Goal: Register for event/course

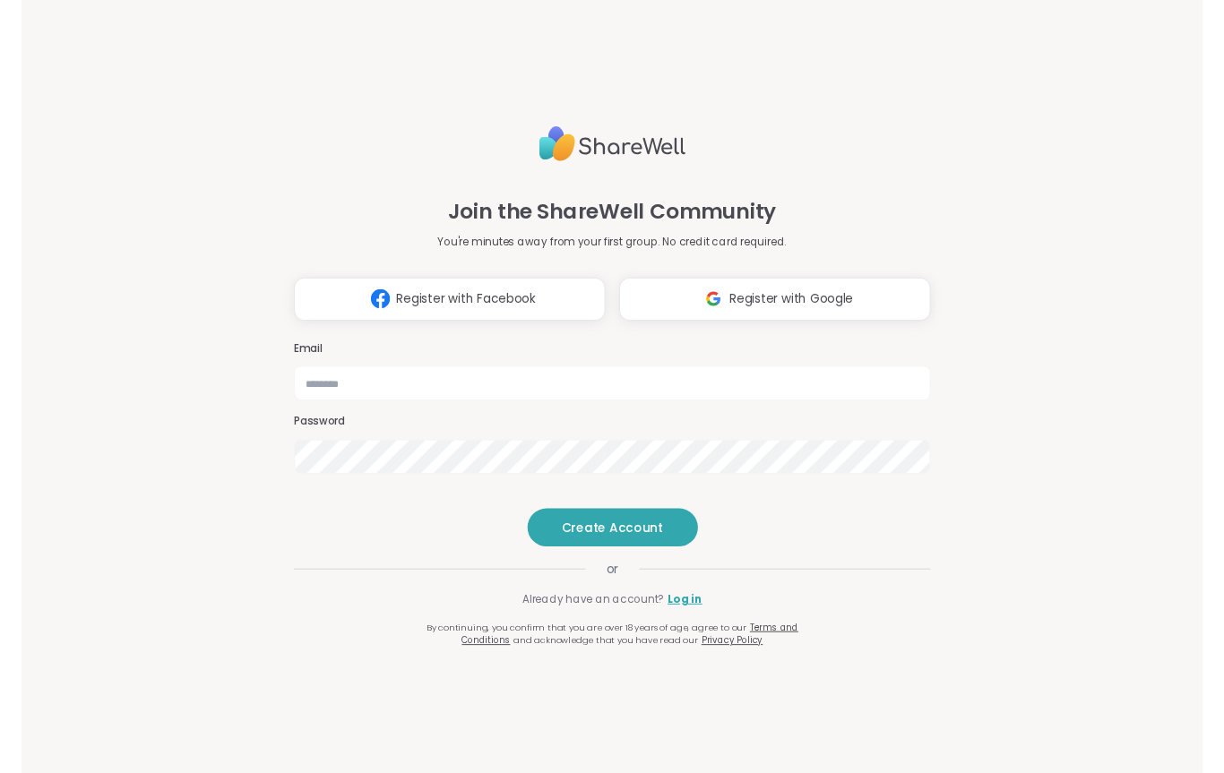
scroll to position [151, 0]
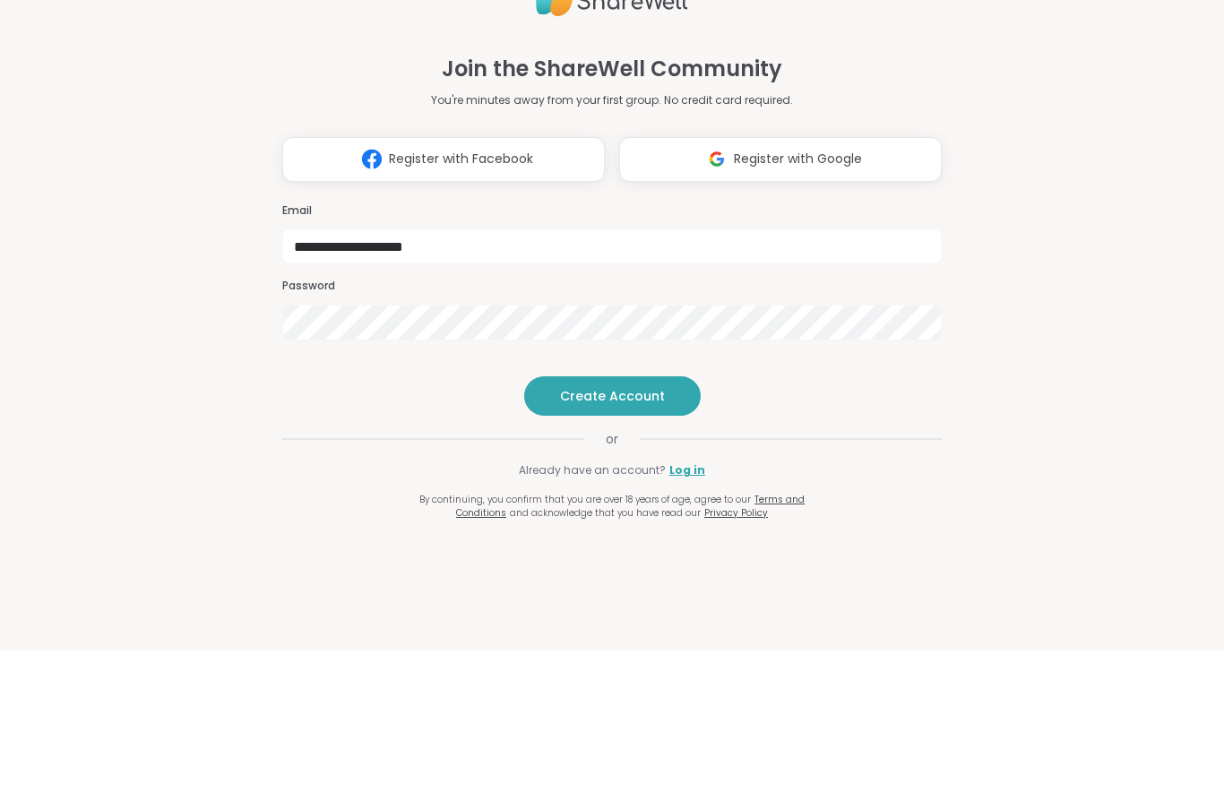
type input "**********"
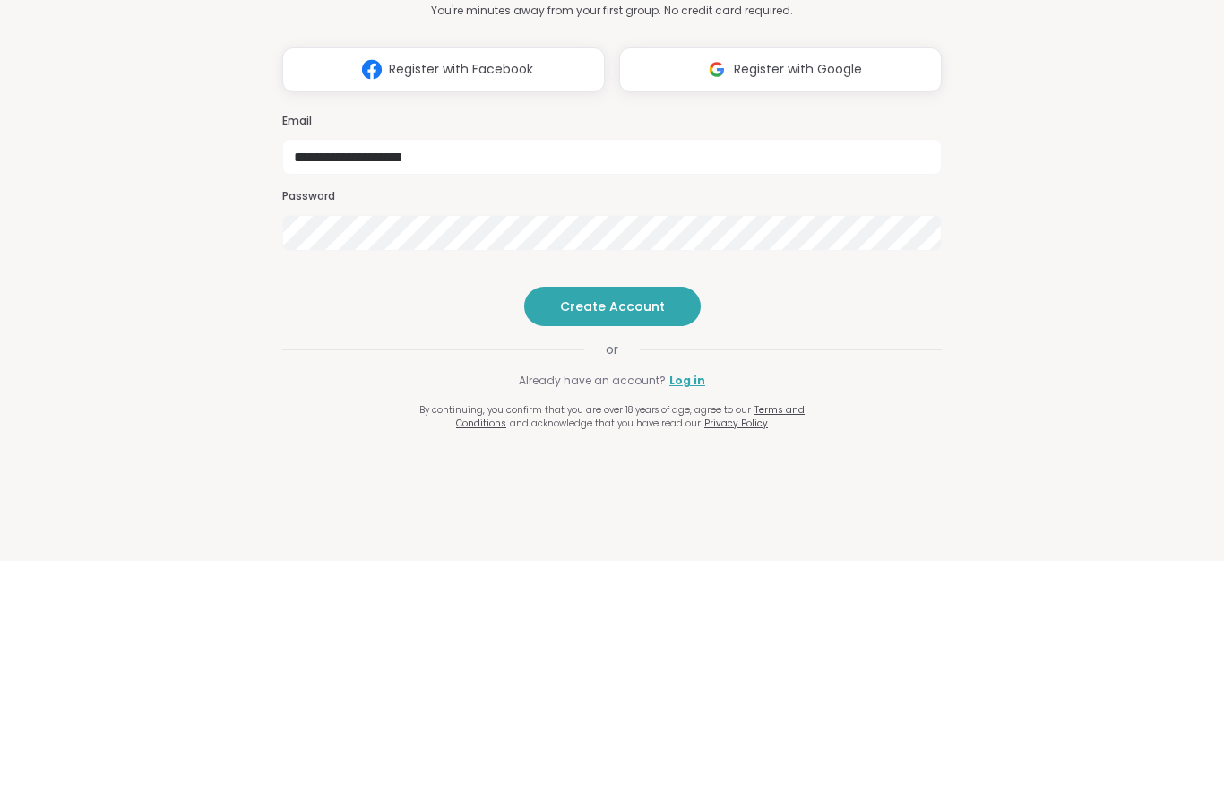
click at [616, 538] on span "Create Account" at bounding box center [612, 547] width 105 height 18
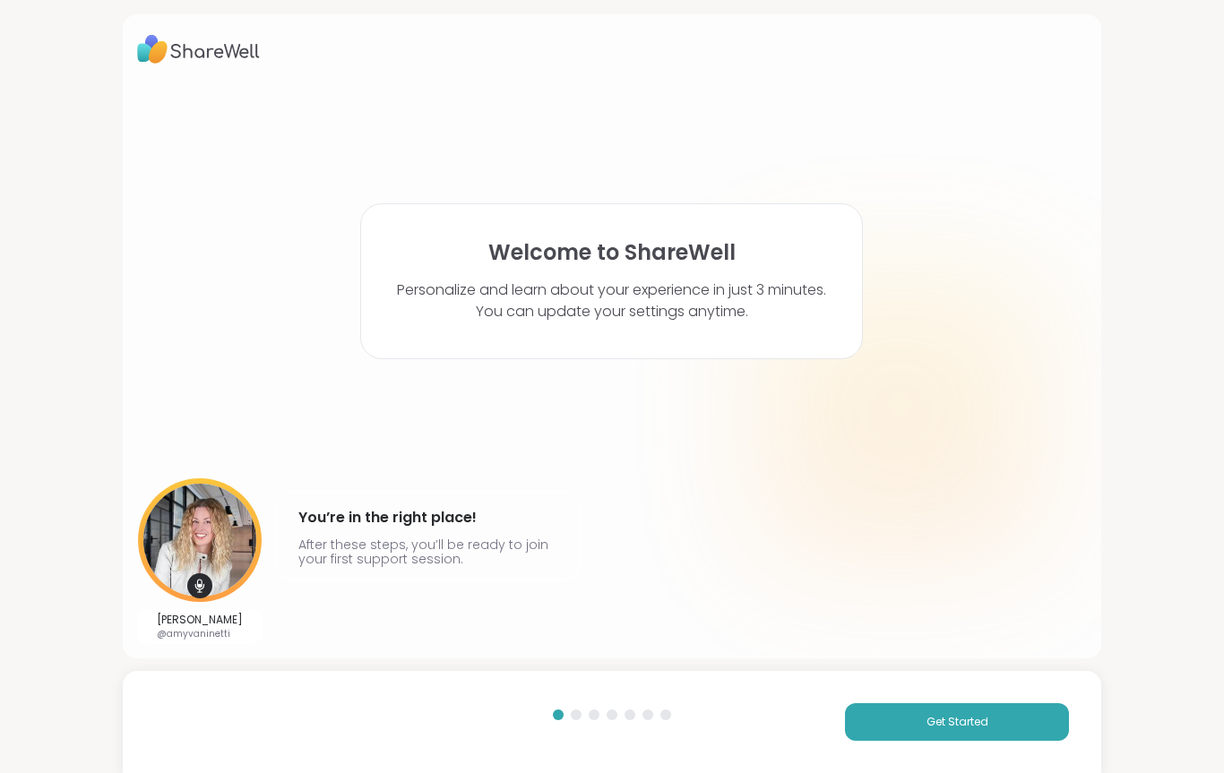
click at [958, 709] on button "Get Started" at bounding box center [957, 722] width 224 height 38
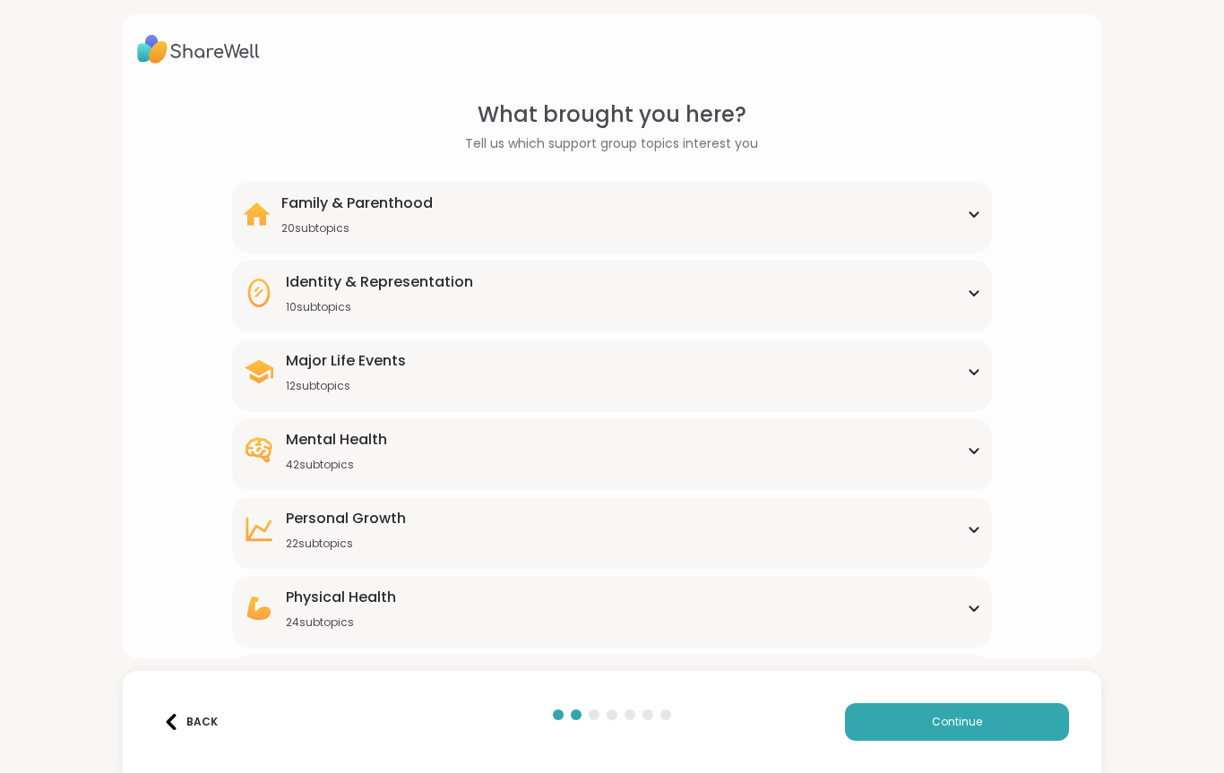
click at [976, 607] on icon at bounding box center [974, 608] width 14 height 9
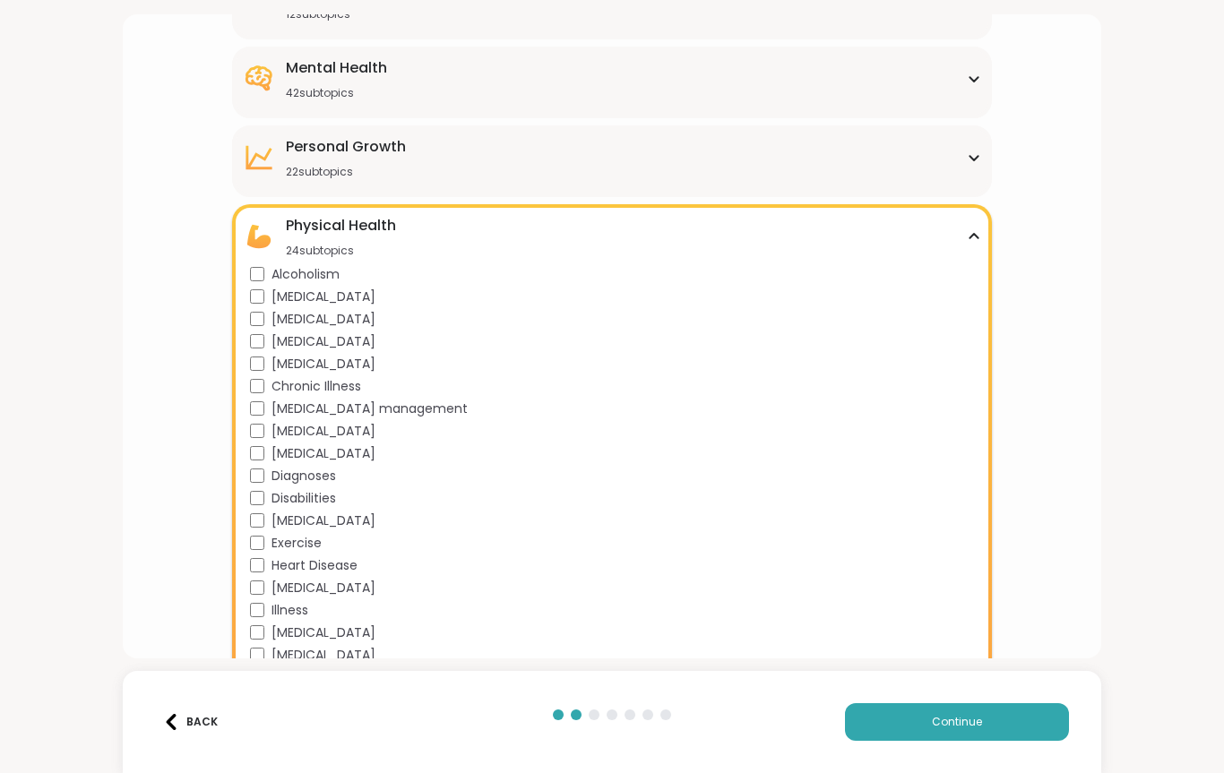
scroll to position [377, 0]
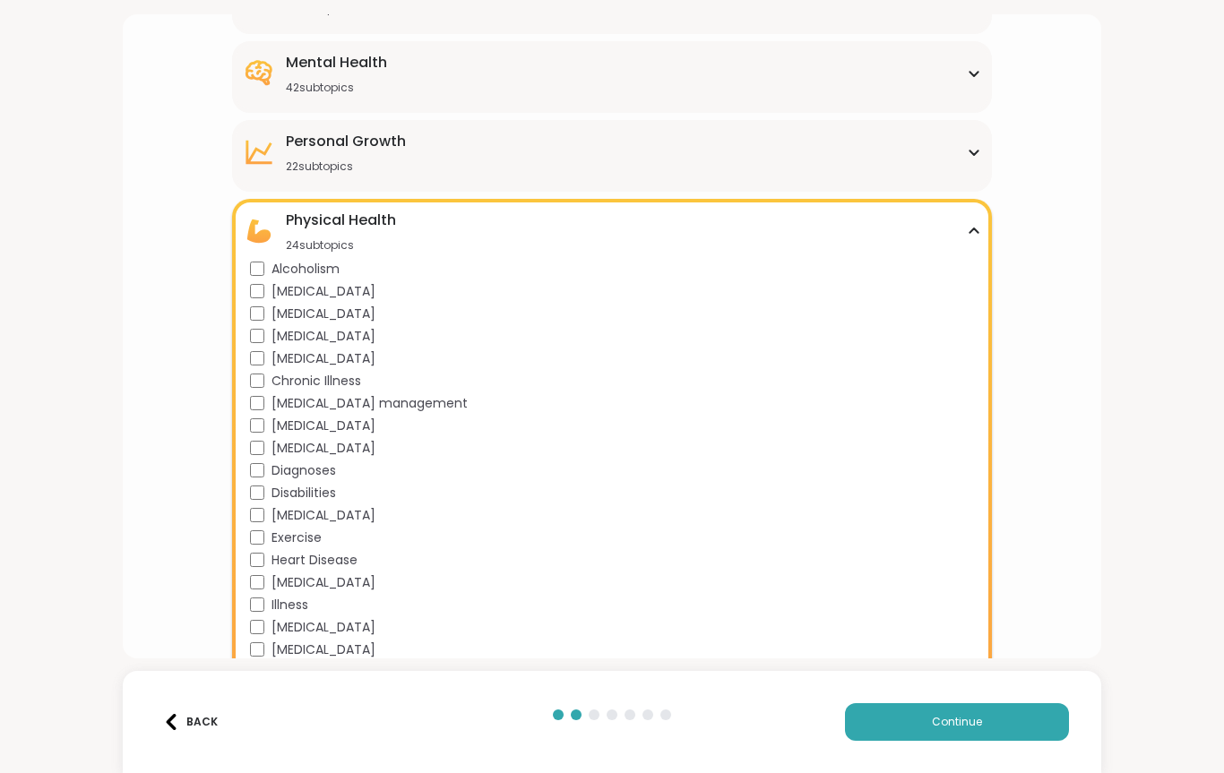
click at [973, 232] on icon at bounding box center [974, 231] width 14 height 9
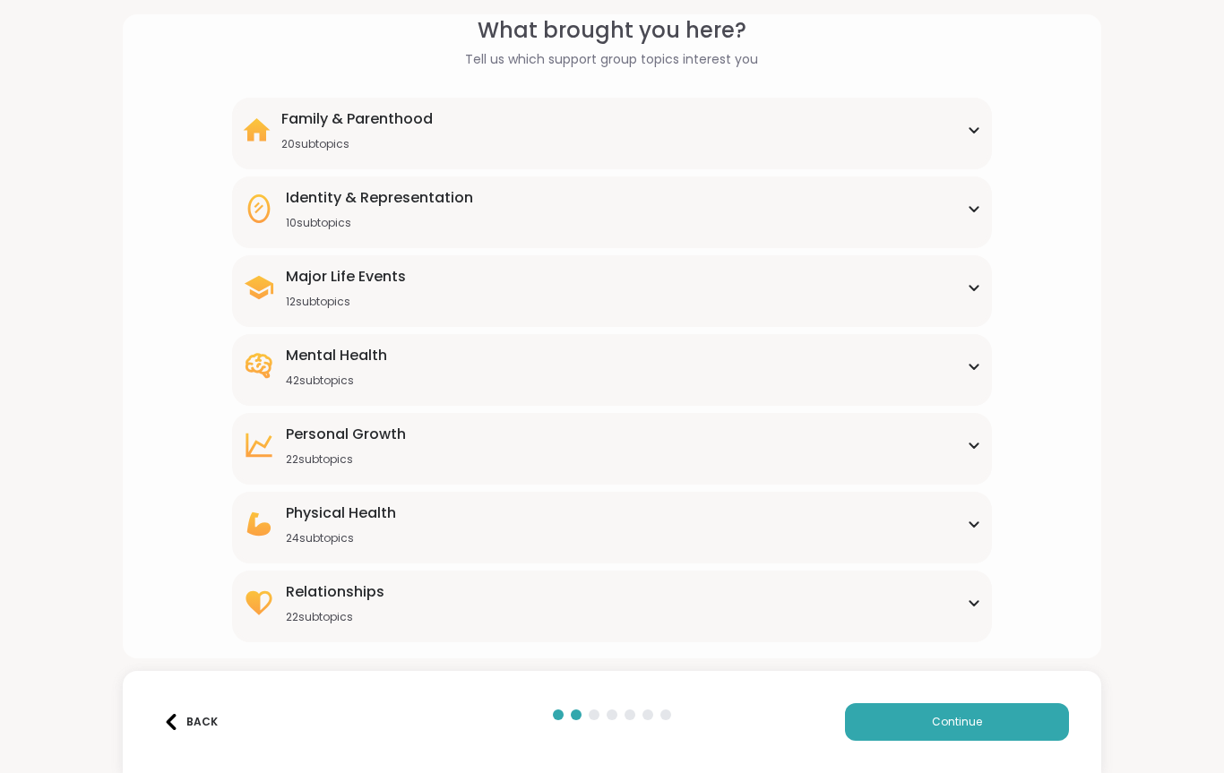
scroll to position [84, 0]
click at [555, 219] on div "Identity & Representation 10 subtopics" at bounding box center [612, 208] width 739 height 43
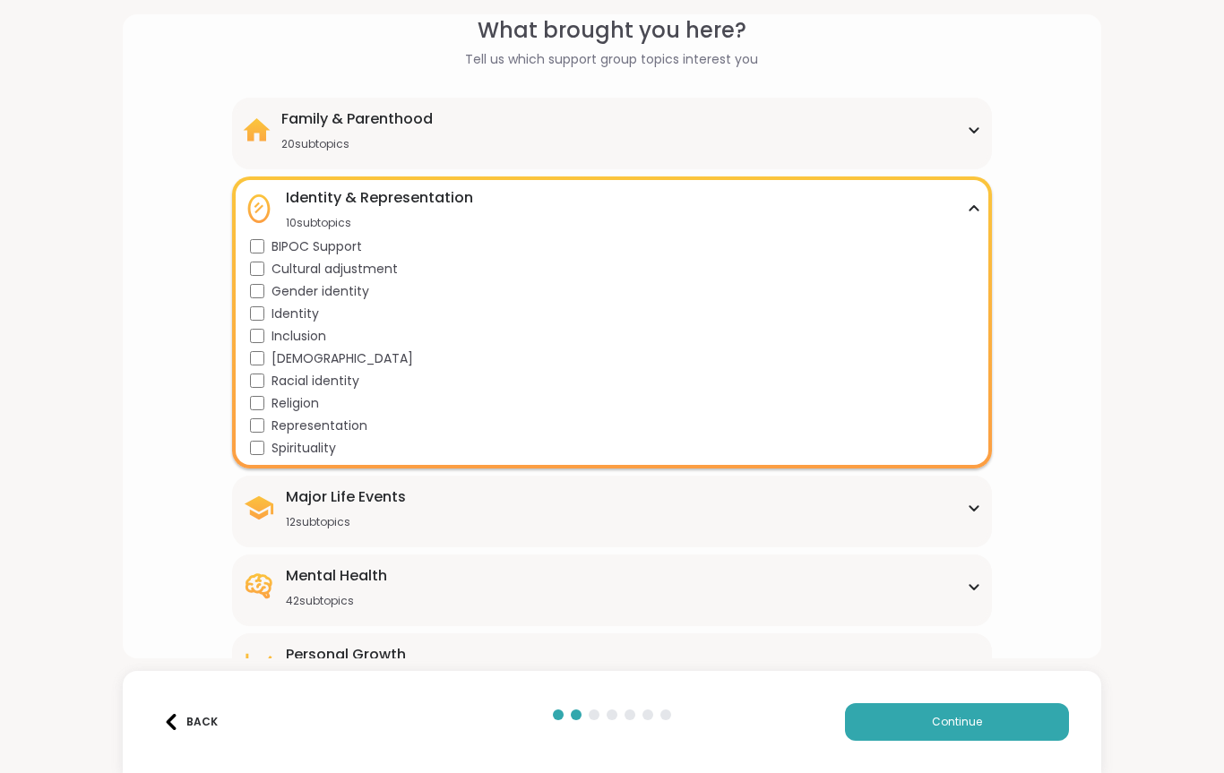
click at [1212, 236] on div "What brought you here? Tell us which support group topics interest you Family &…" at bounding box center [612, 386] width 1224 height 773
click at [481, 600] on div "Mental Health 42 subtopics" at bounding box center [612, 586] width 739 height 43
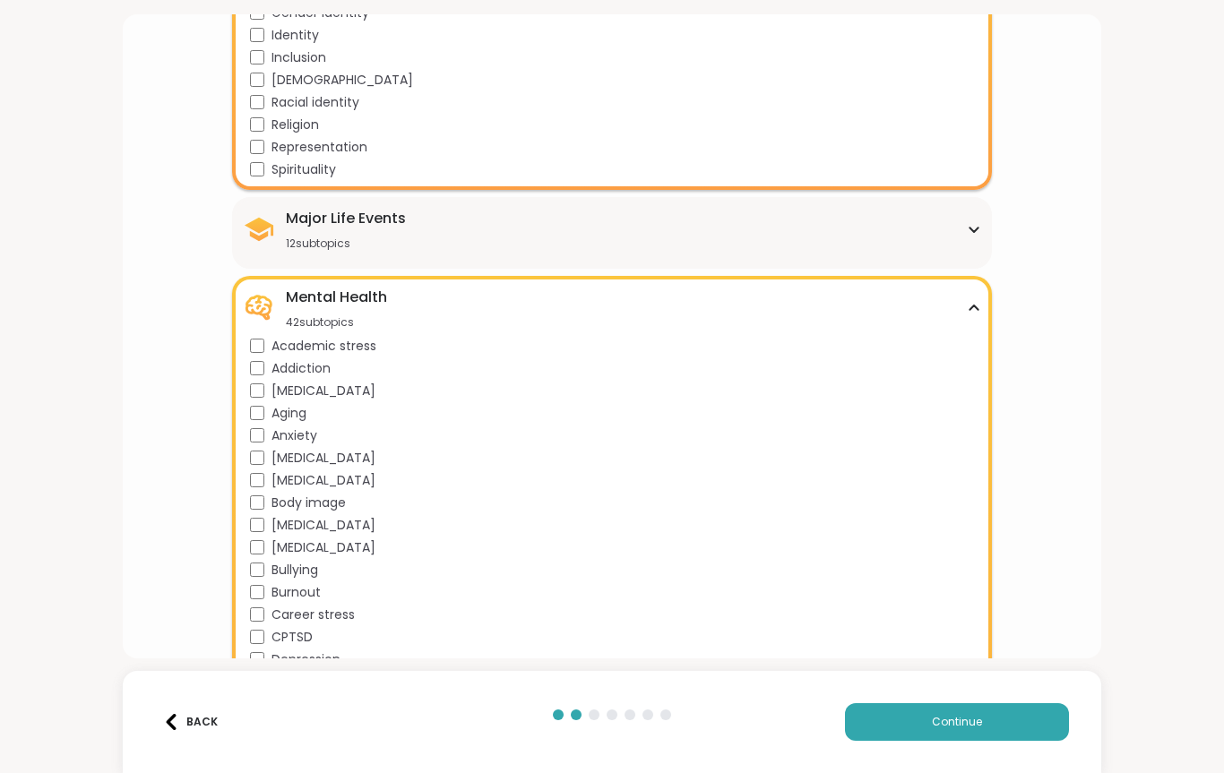
scroll to position [411, 0]
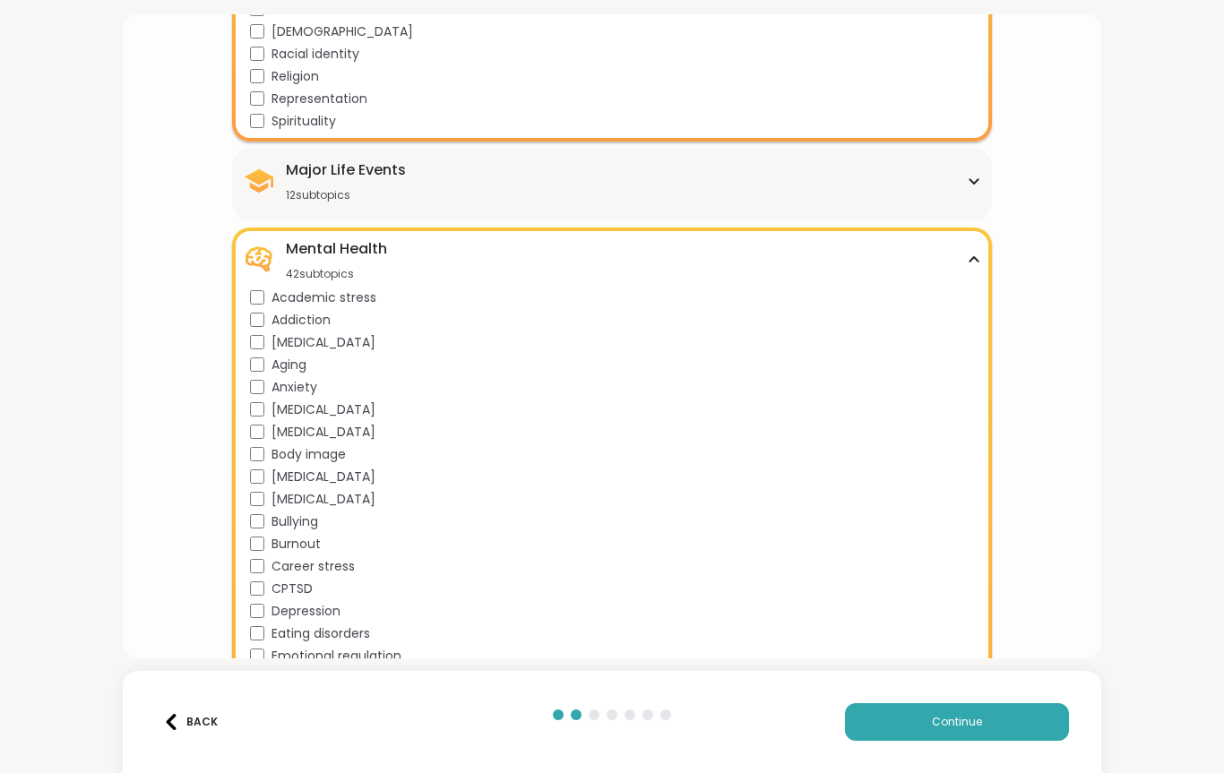
click at [263, 582] on div "CPTSD" at bounding box center [616, 589] width 732 height 19
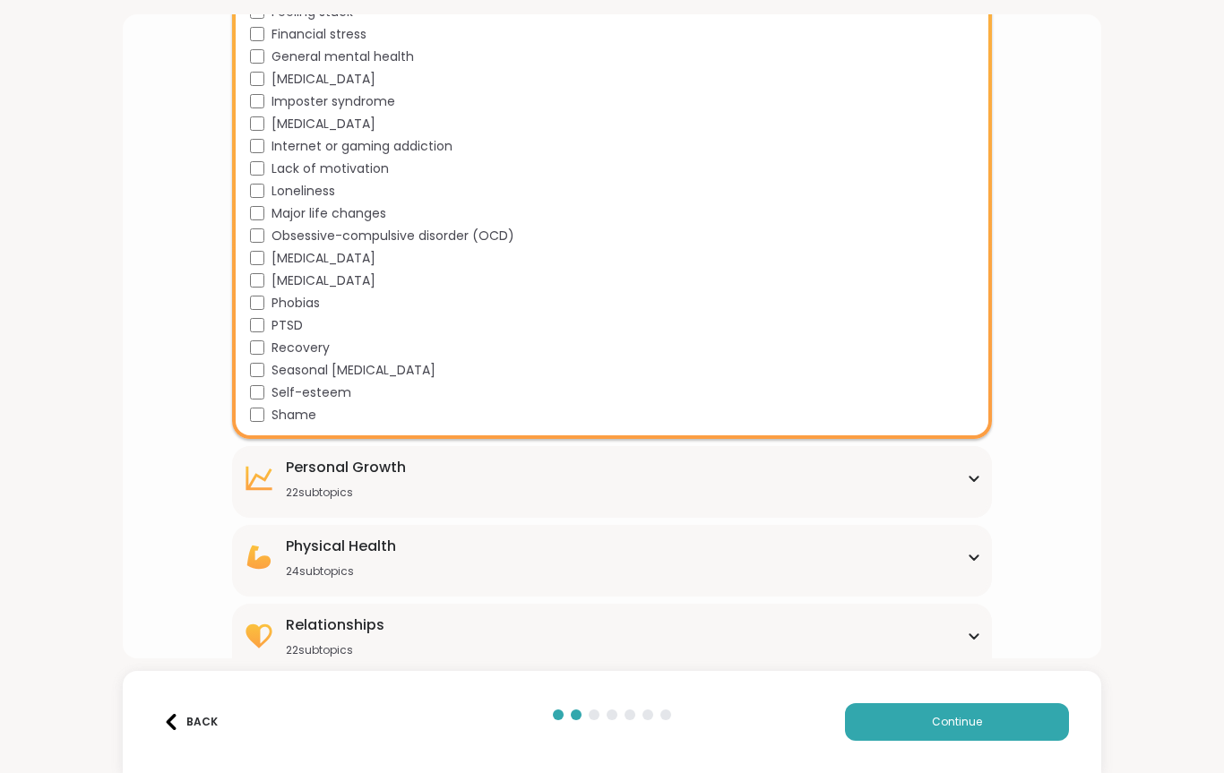
scroll to position [1164, 0]
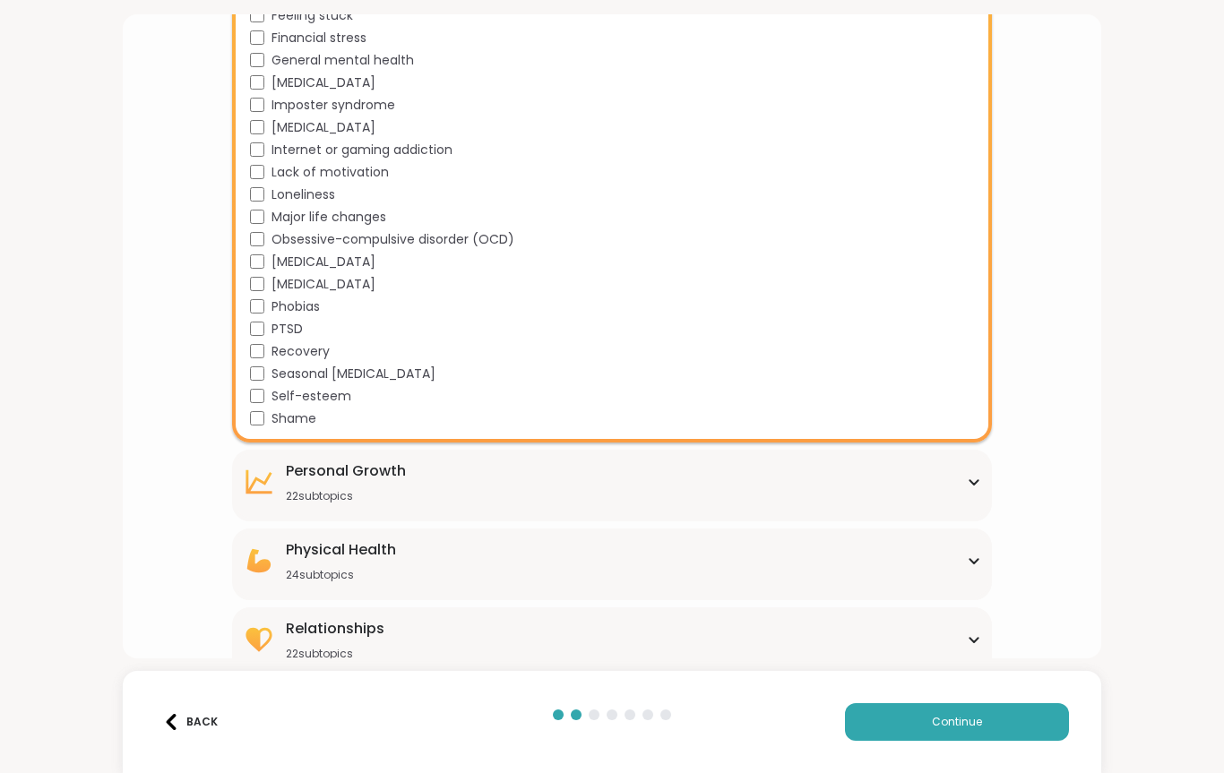
click at [978, 573] on div "Physical Health 24 subtopics" at bounding box center [612, 560] width 739 height 43
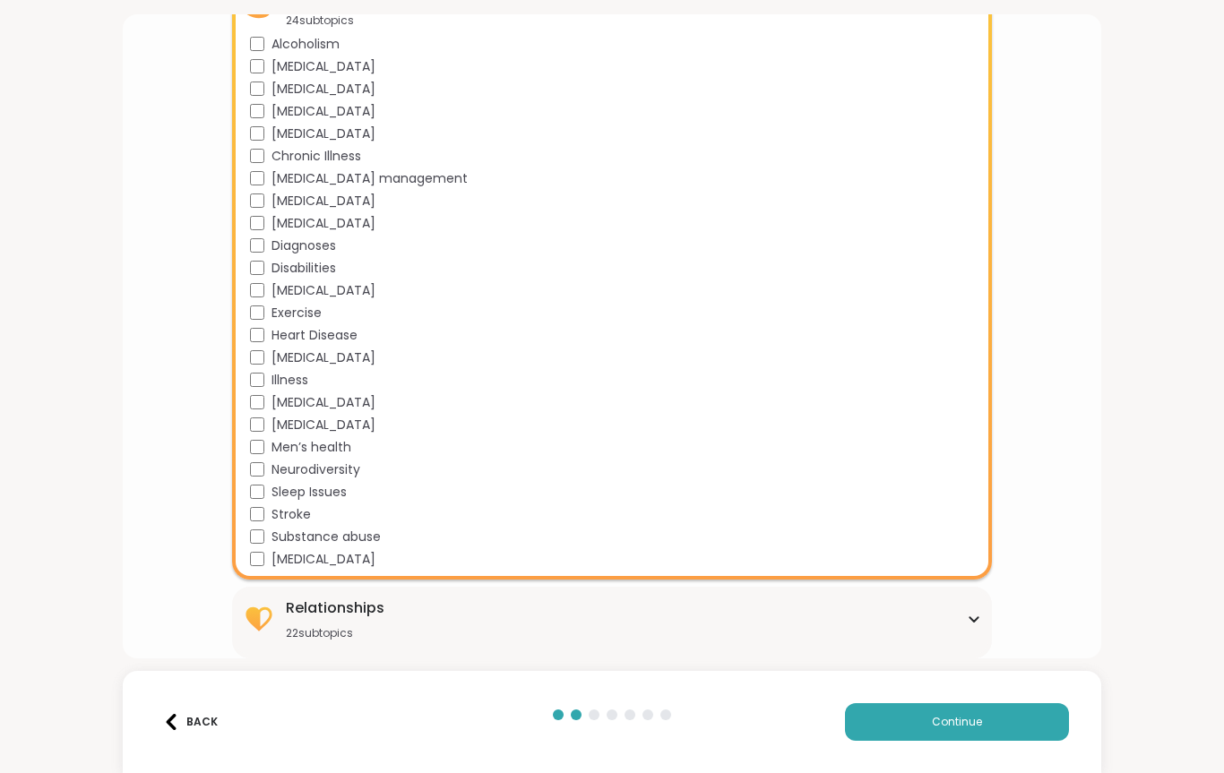
scroll to position [1718, 0]
click at [968, 722] on span "Continue" at bounding box center [957, 722] width 50 height 16
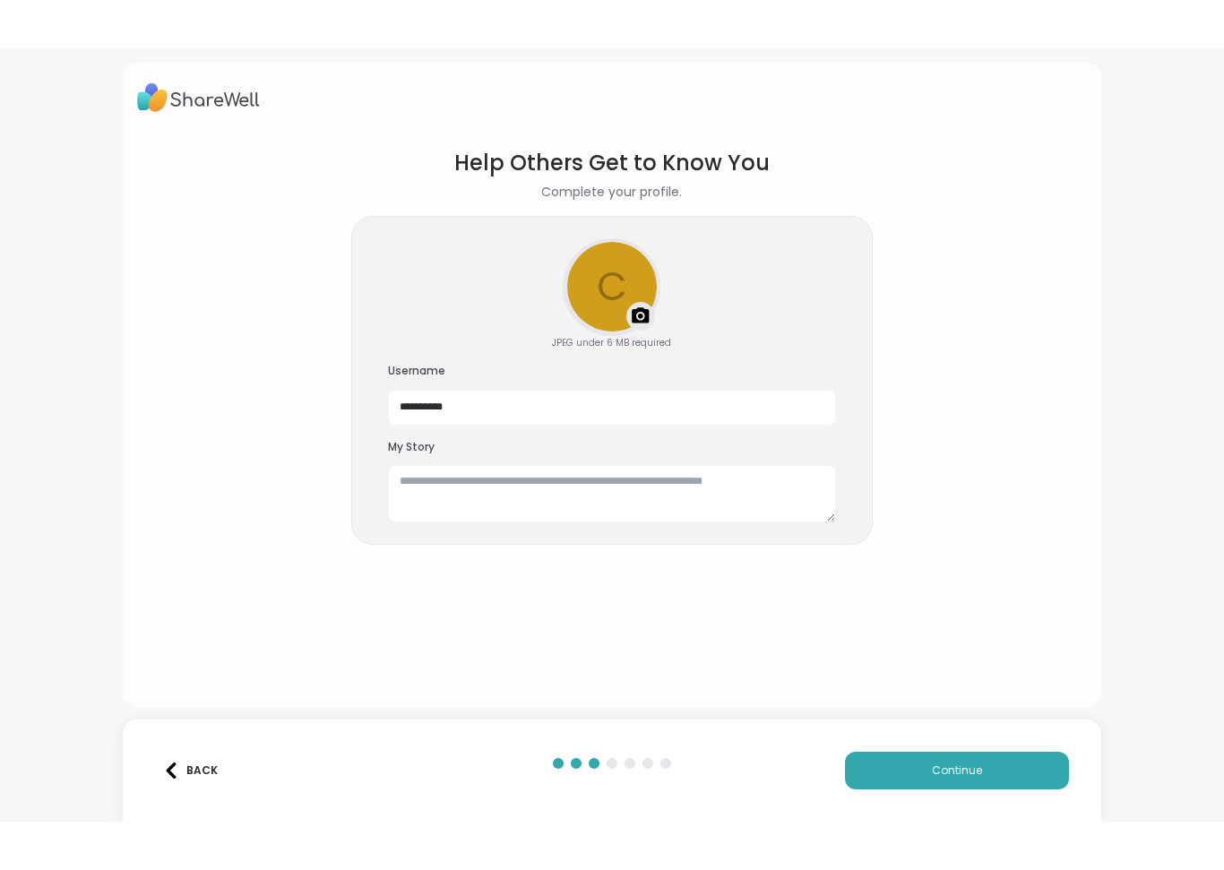
scroll to position [0, 0]
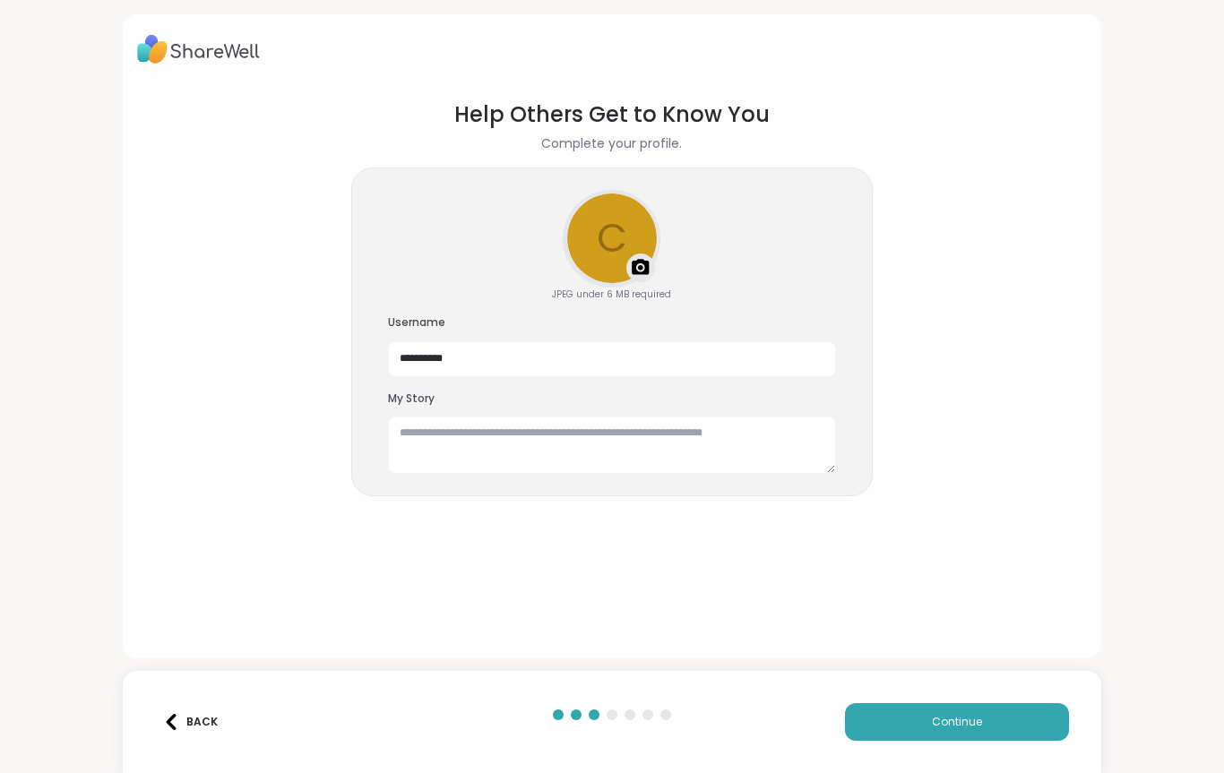
click at [974, 726] on span "Continue" at bounding box center [957, 722] width 50 height 16
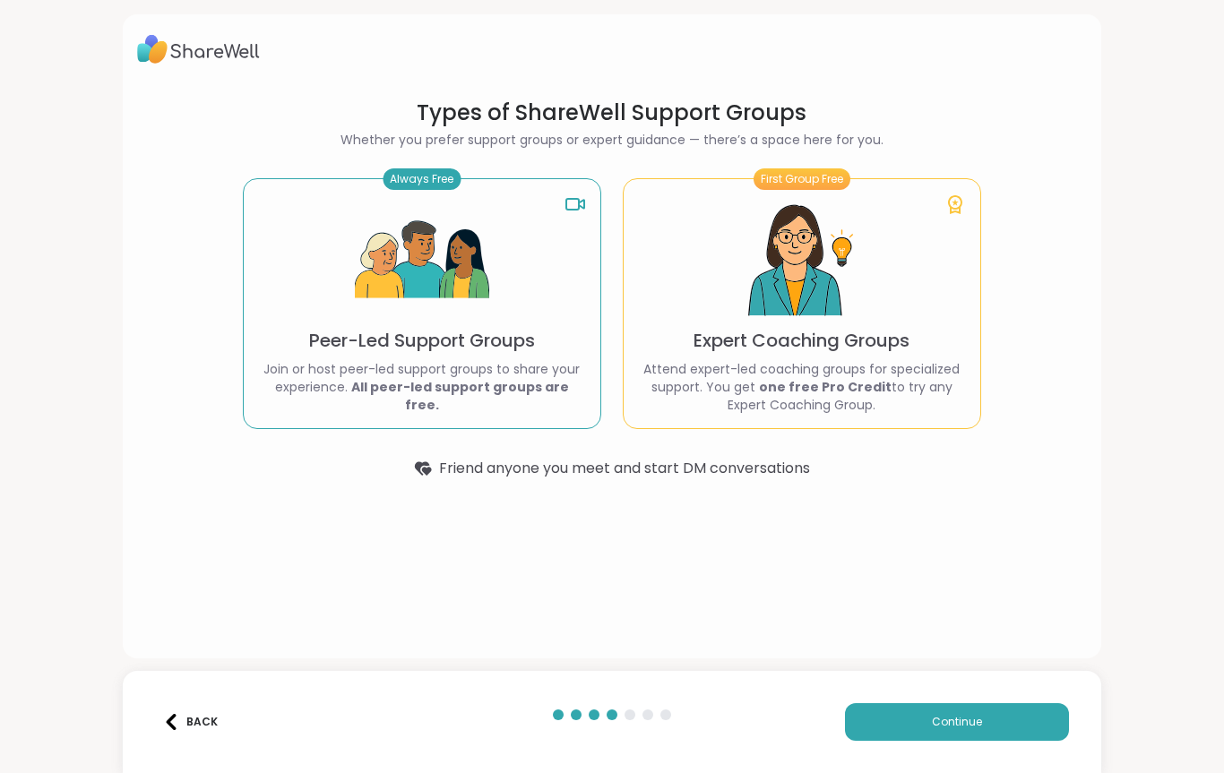
click at [429, 328] on img at bounding box center [422, 261] width 134 height 134
click at [971, 715] on span "Continue" at bounding box center [957, 722] width 50 height 16
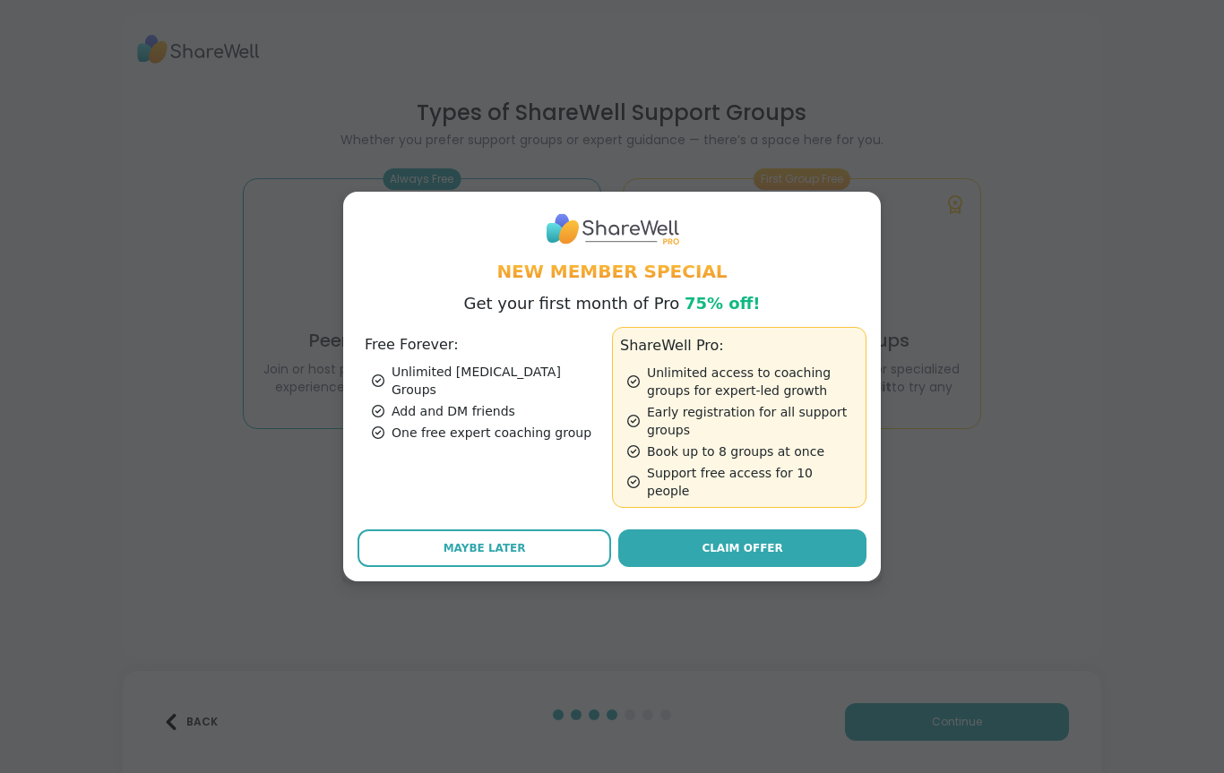
click at [469, 540] on span "Maybe Later" at bounding box center [484, 548] width 82 height 16
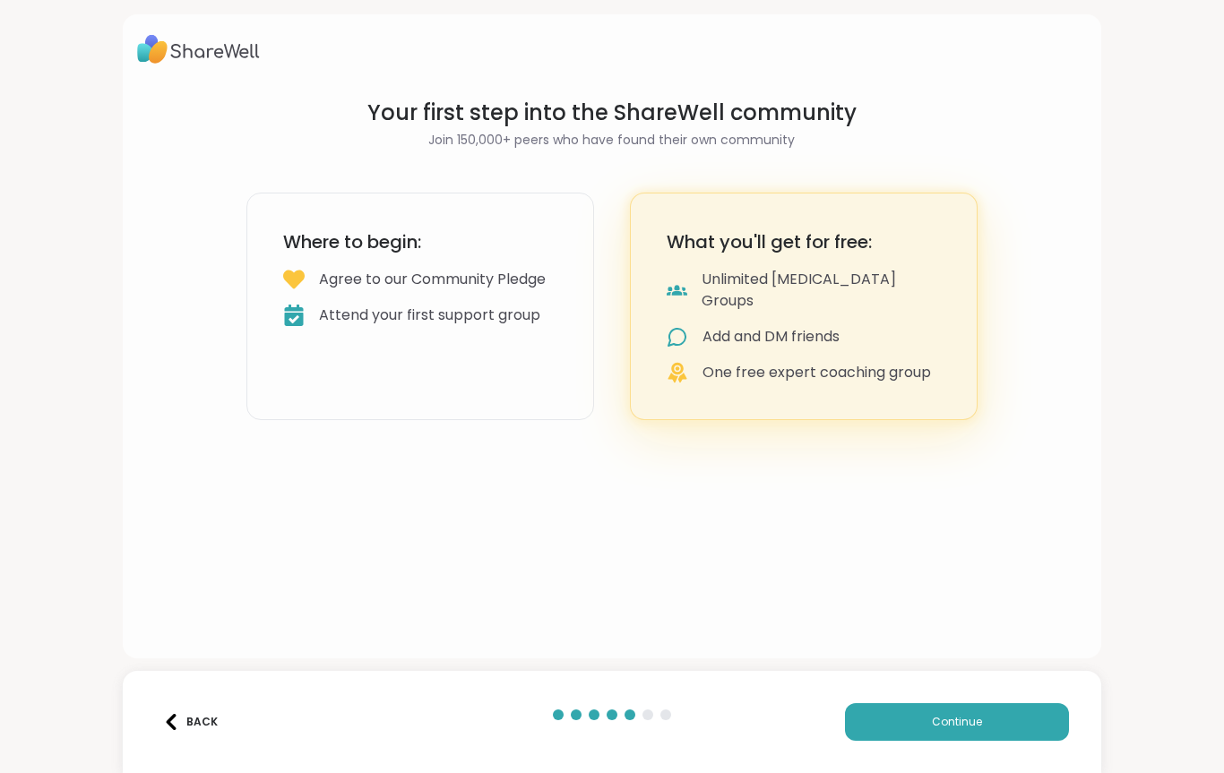
click at [993, 722] on button "Continue" at bounding box center [957, 722] width 224 height 38
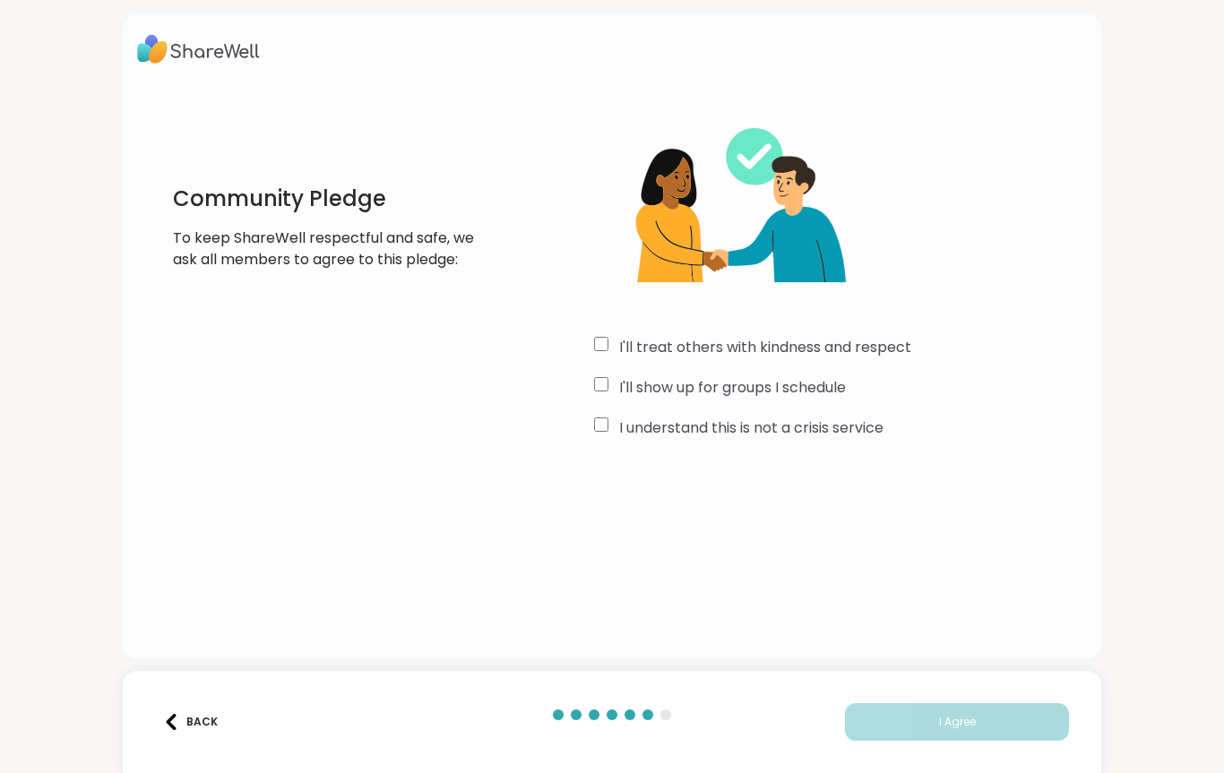
click at [589, 329] on div "Community Pledge To keep ShareWell respectful and safe, we ask all members to a…" at bounding box center [612, 271] width 951 height 345
click at [958, 728] on span "I Agree" at bounding box center [957, 722] width 37 height 16
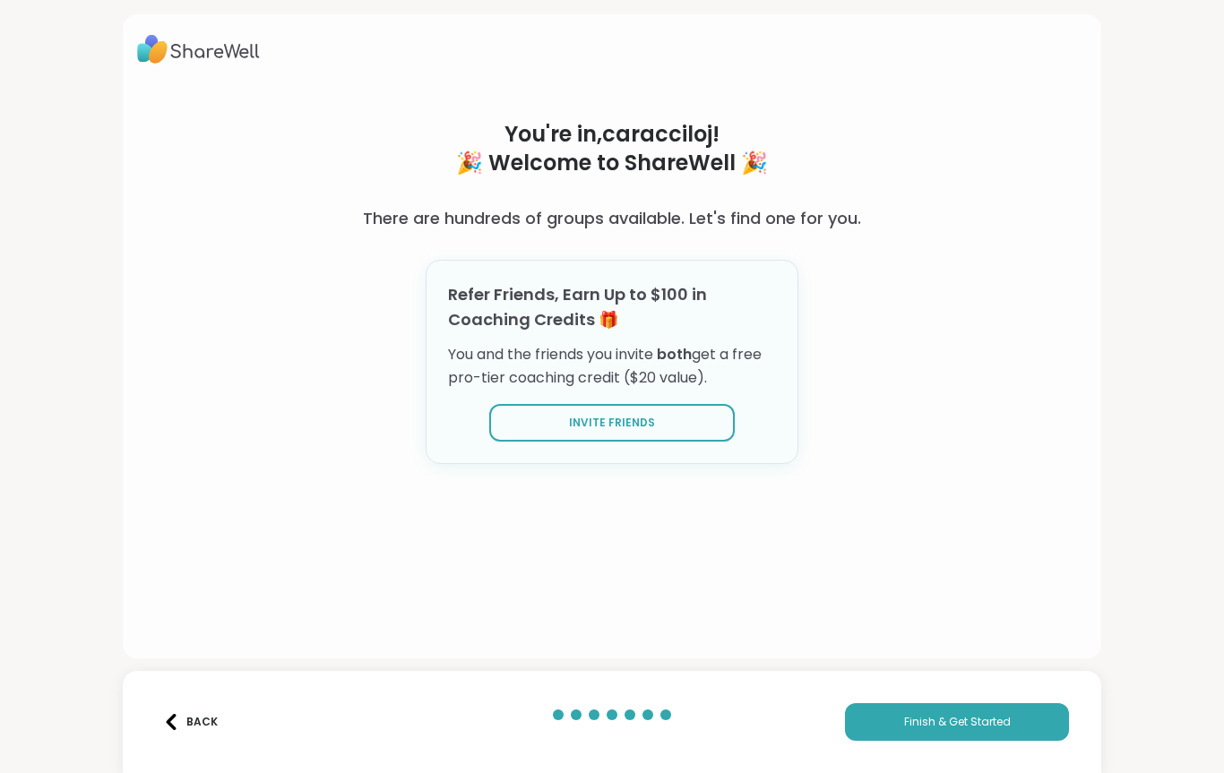
click at [963, 735] on button "Finish & Get Started" at bounding box center [957, 722] width 224 height 38
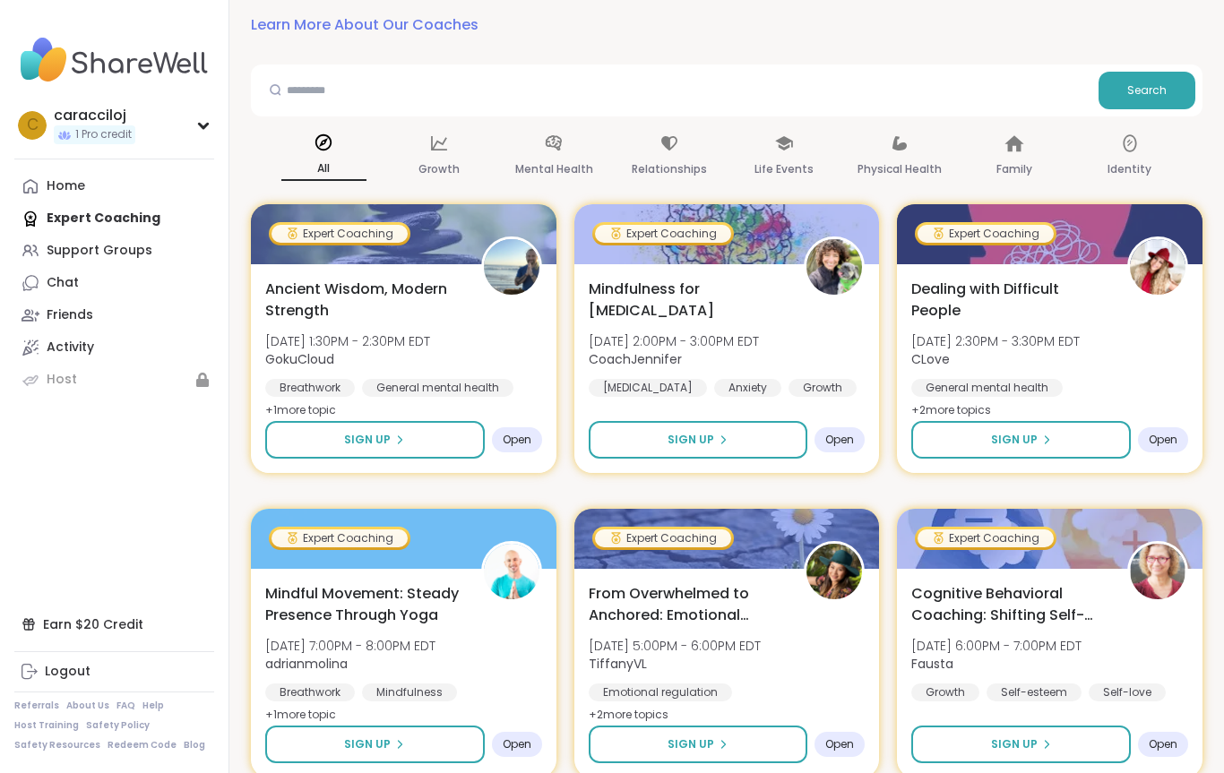
click at [128, 260] on link "Support Groups" at bounding box center [114, 251] width 200 height 32
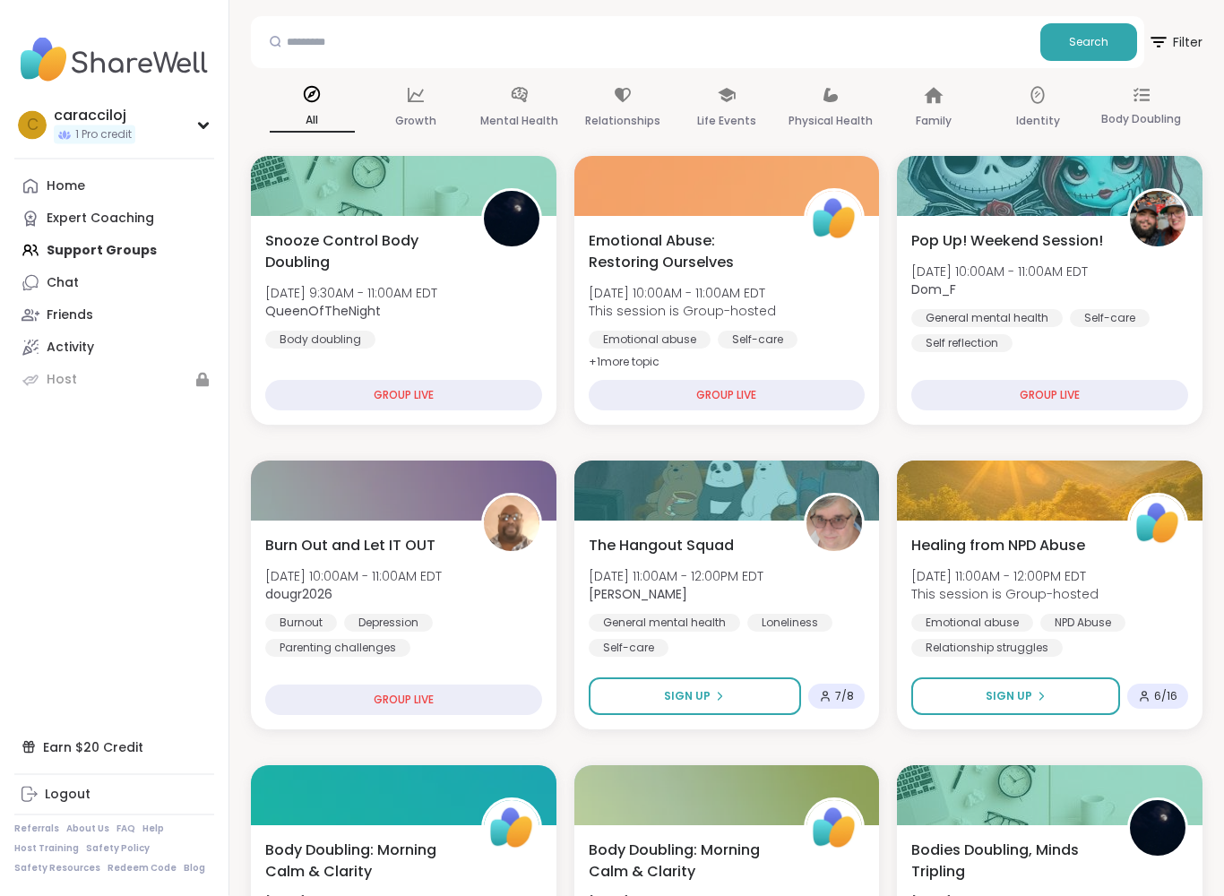
scroll to position [168, 0]
click at [69, 281] on div "Chat" at bounding box center [63, 283] width 32 height 18
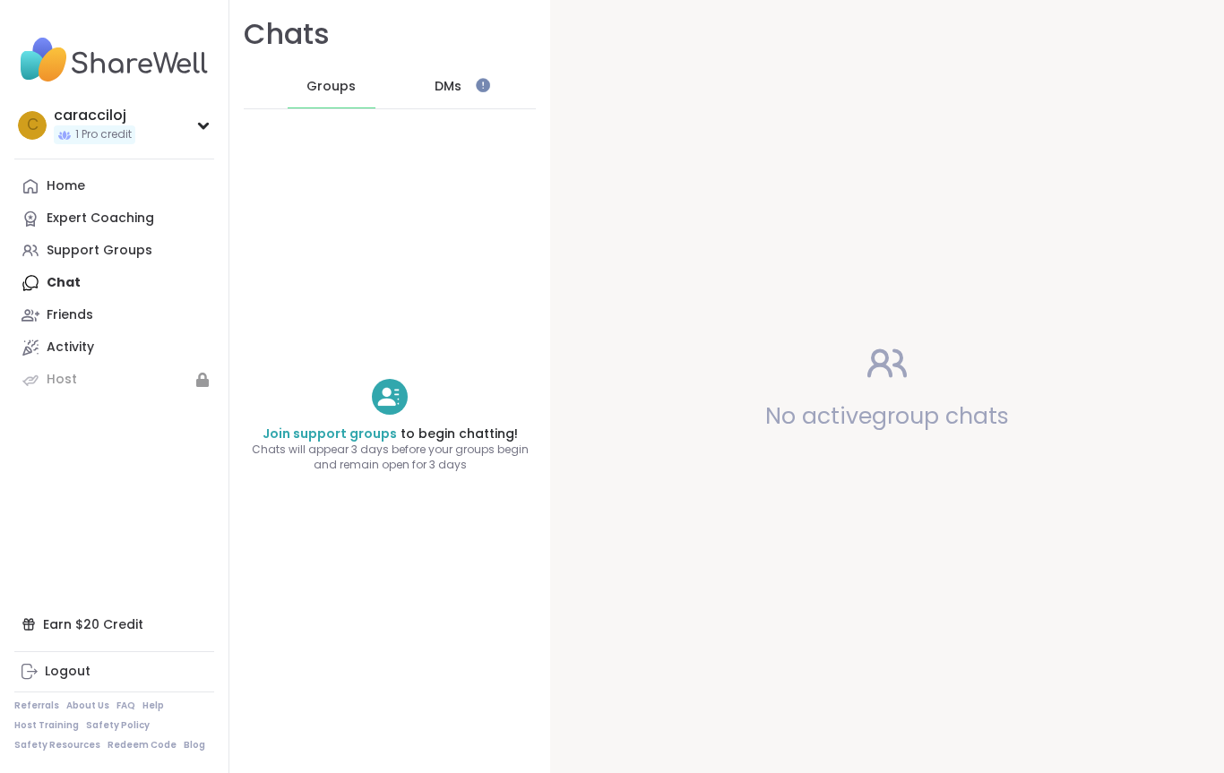
click at [129, 249] on div "Support Groups" at bounding box center [100, 251] width 106 height 18
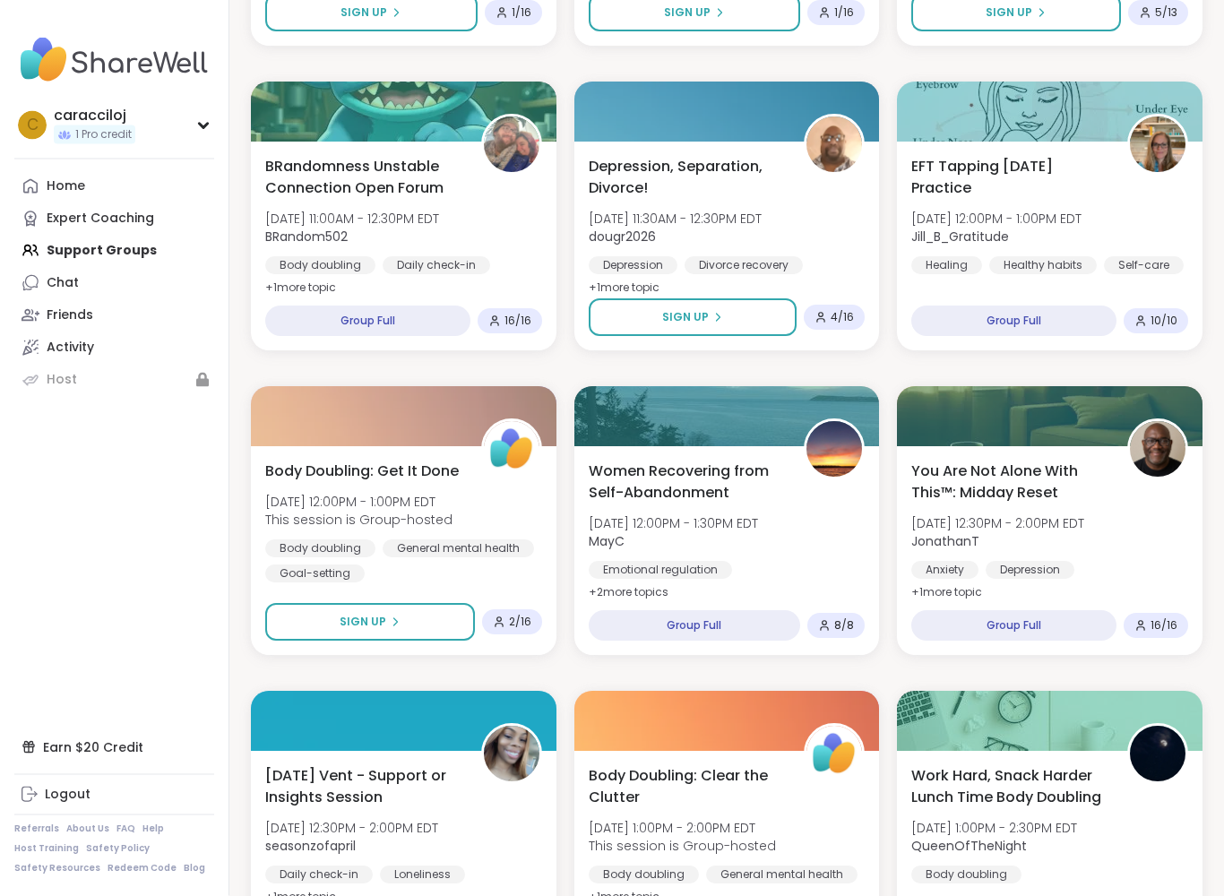
scroll to position [1167, 0]
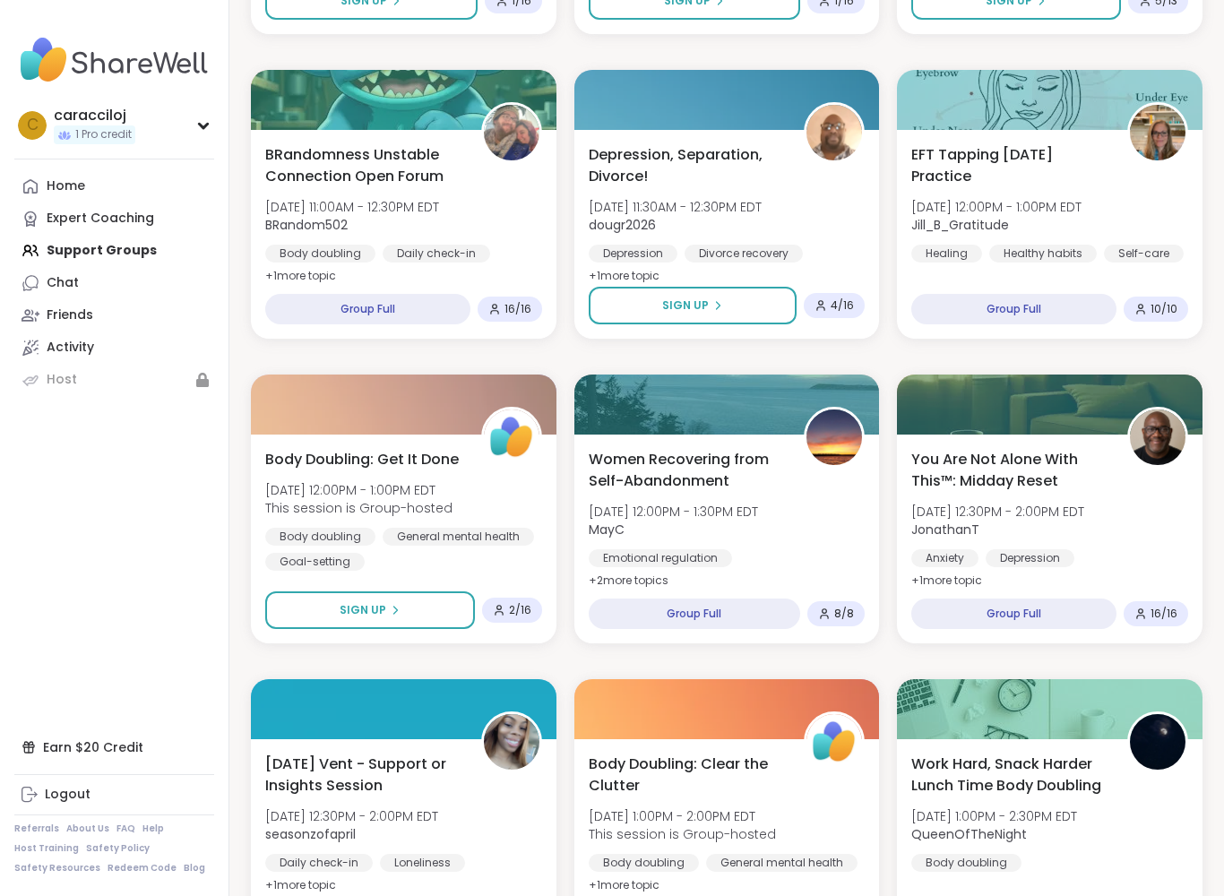
click at [718, 304] on icon at bounding box center [717, 305] width 11 height 11
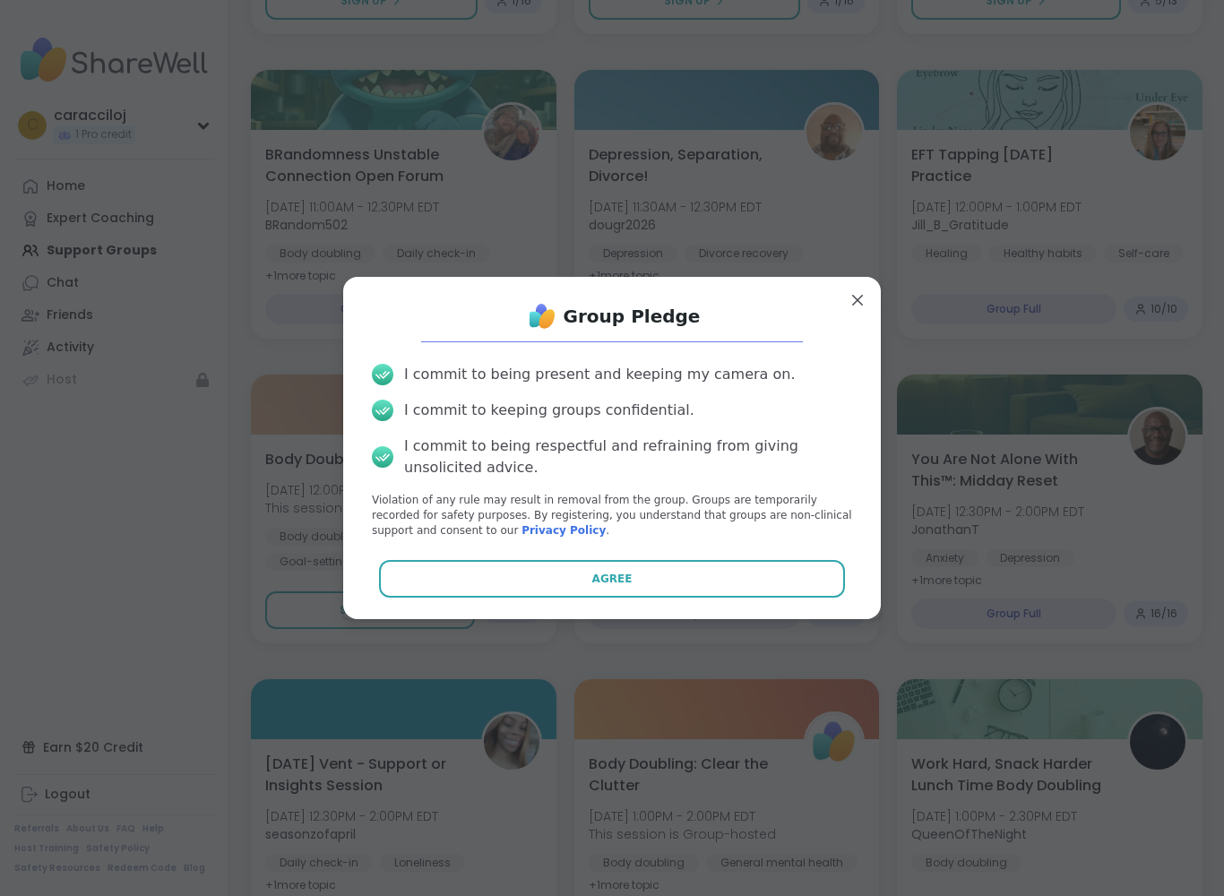
click at [621, 580] on span "Agree" at bounding box center [612, 579] width 40 height 16
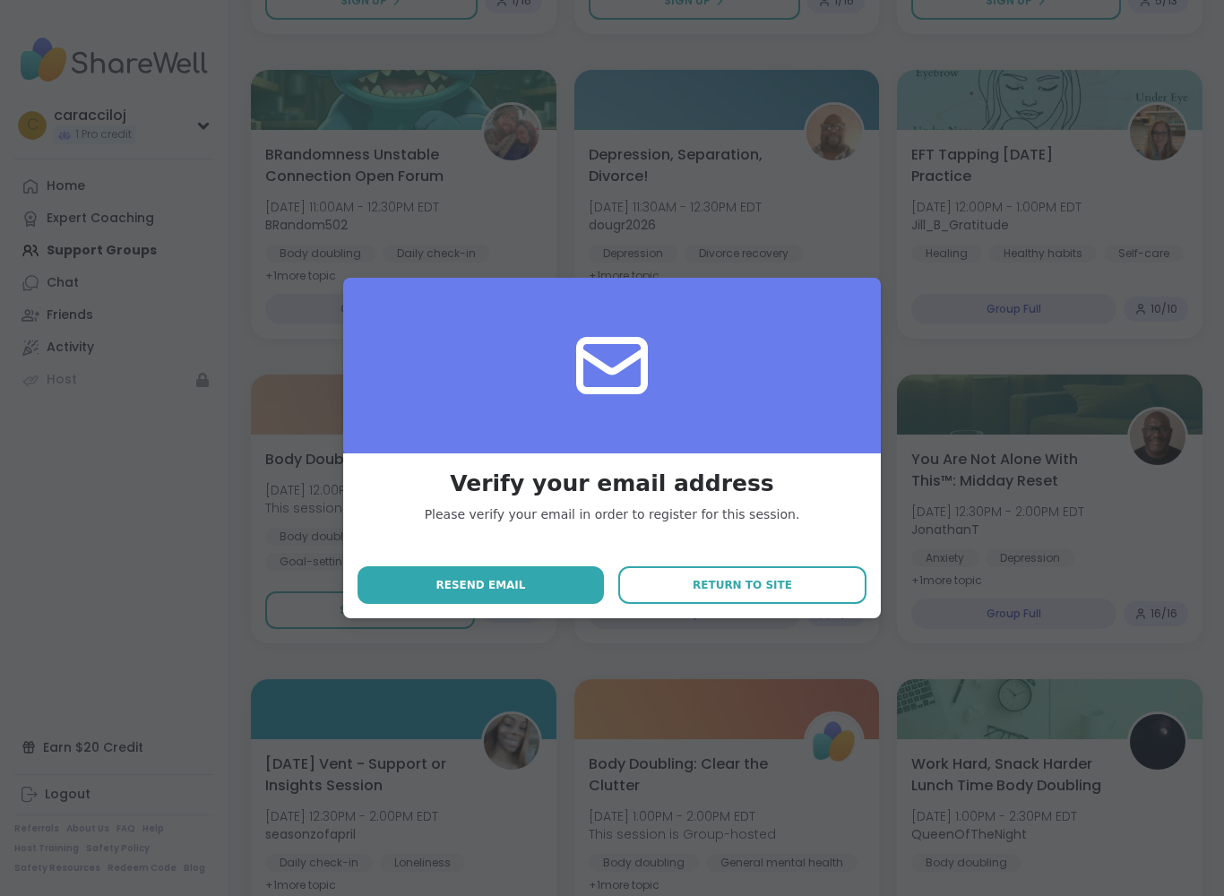
click at [745, 591] on span "Return to site" at bounding box center [742, 585] width 99 height 16
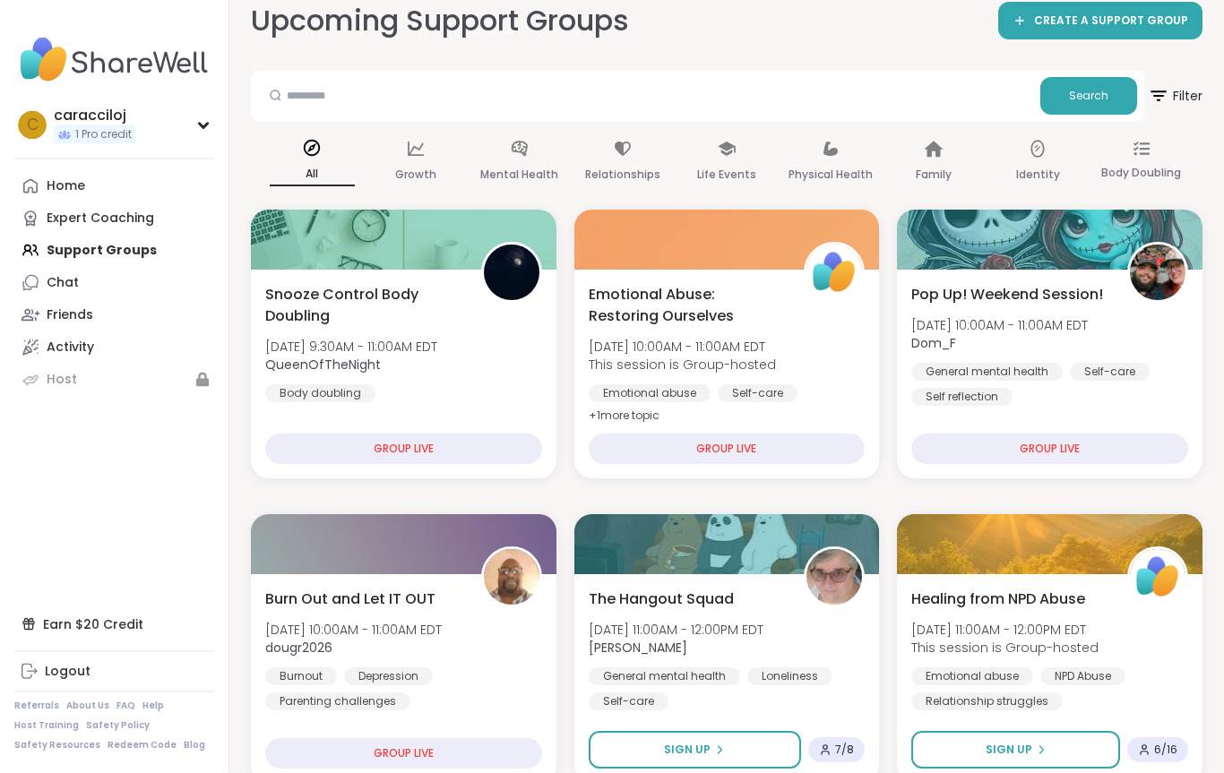
scroll to position [0, 0]
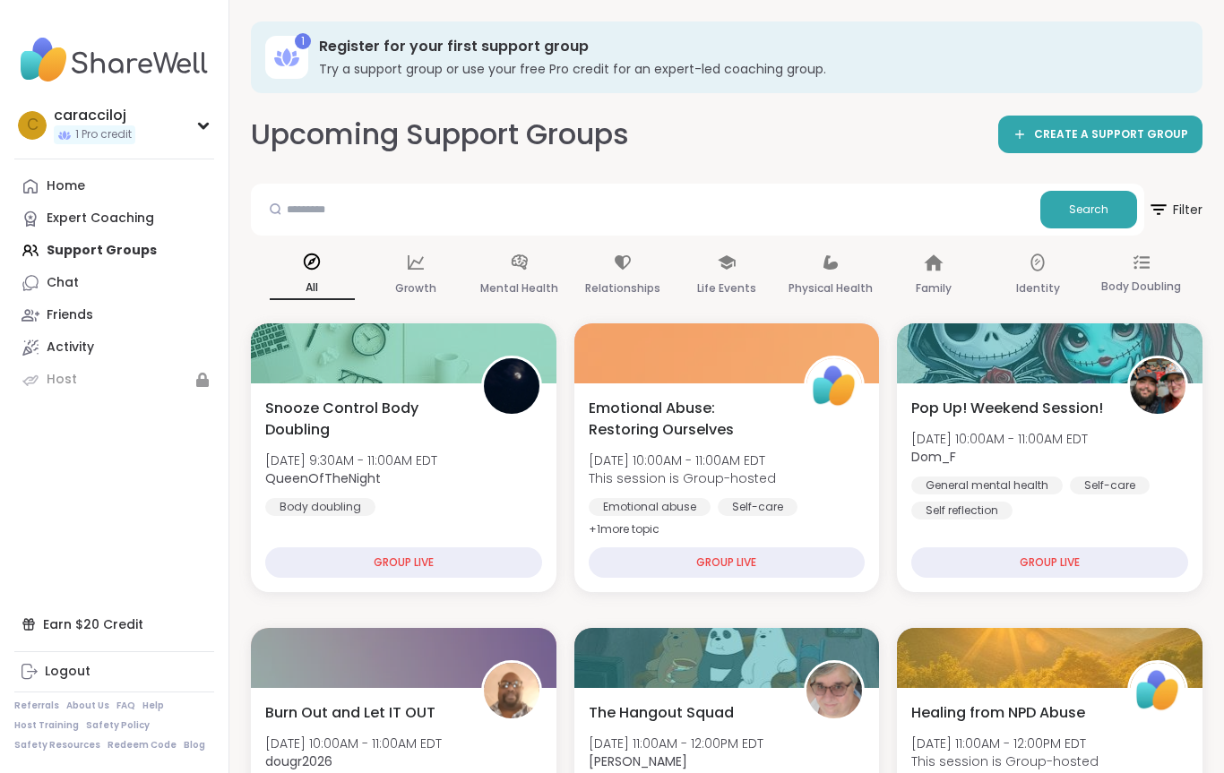
click at [176, 109] on div "c caracciloj 1 Pro credit" at bounding box center [114, 125] width 200 height 46
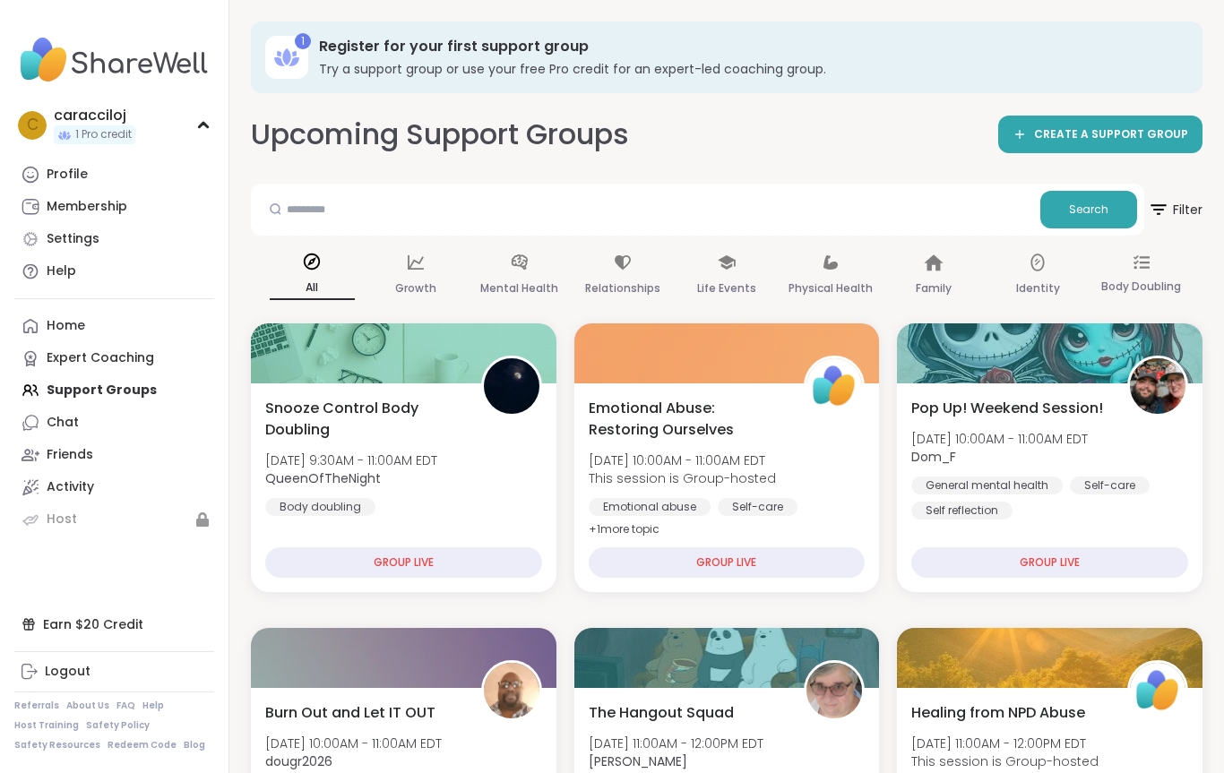
click at [74, 421] on div "Chat" at bounding box center [63, 423] width 32 height 18
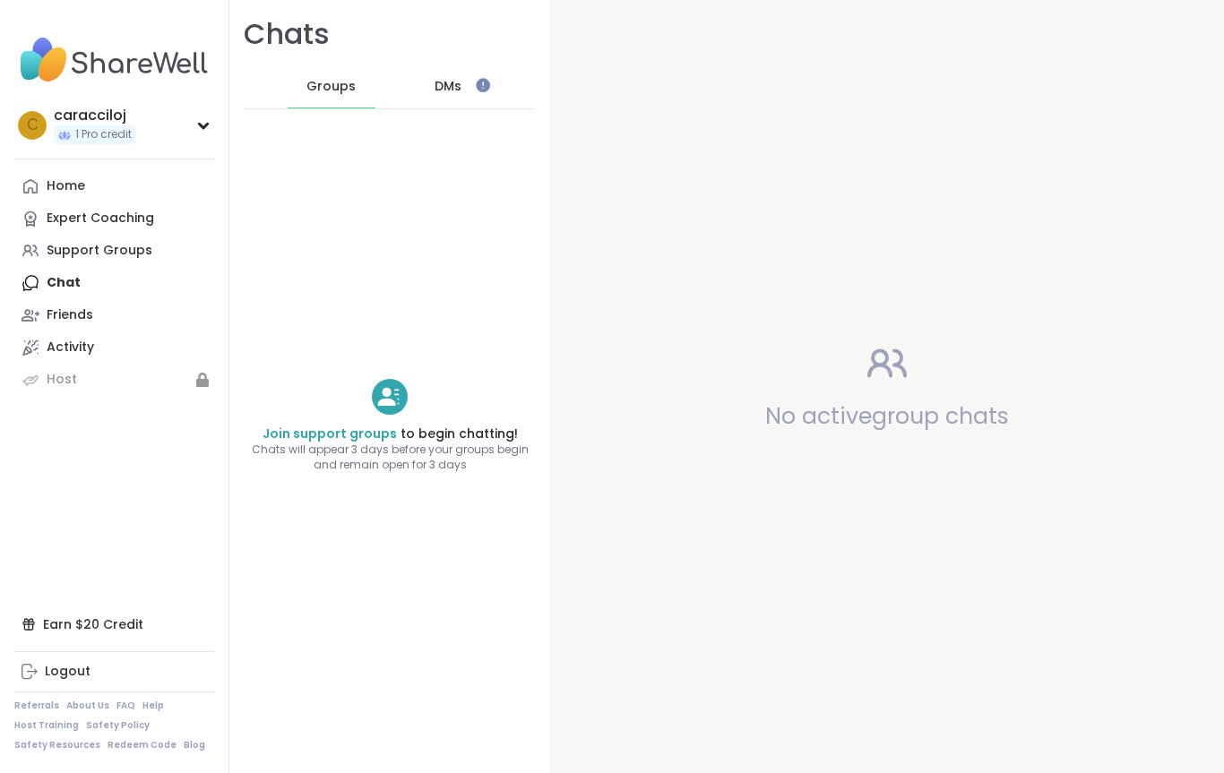
click at [80, 340] on div "Activity" at bounding box center [70, 348] width 47 height 18
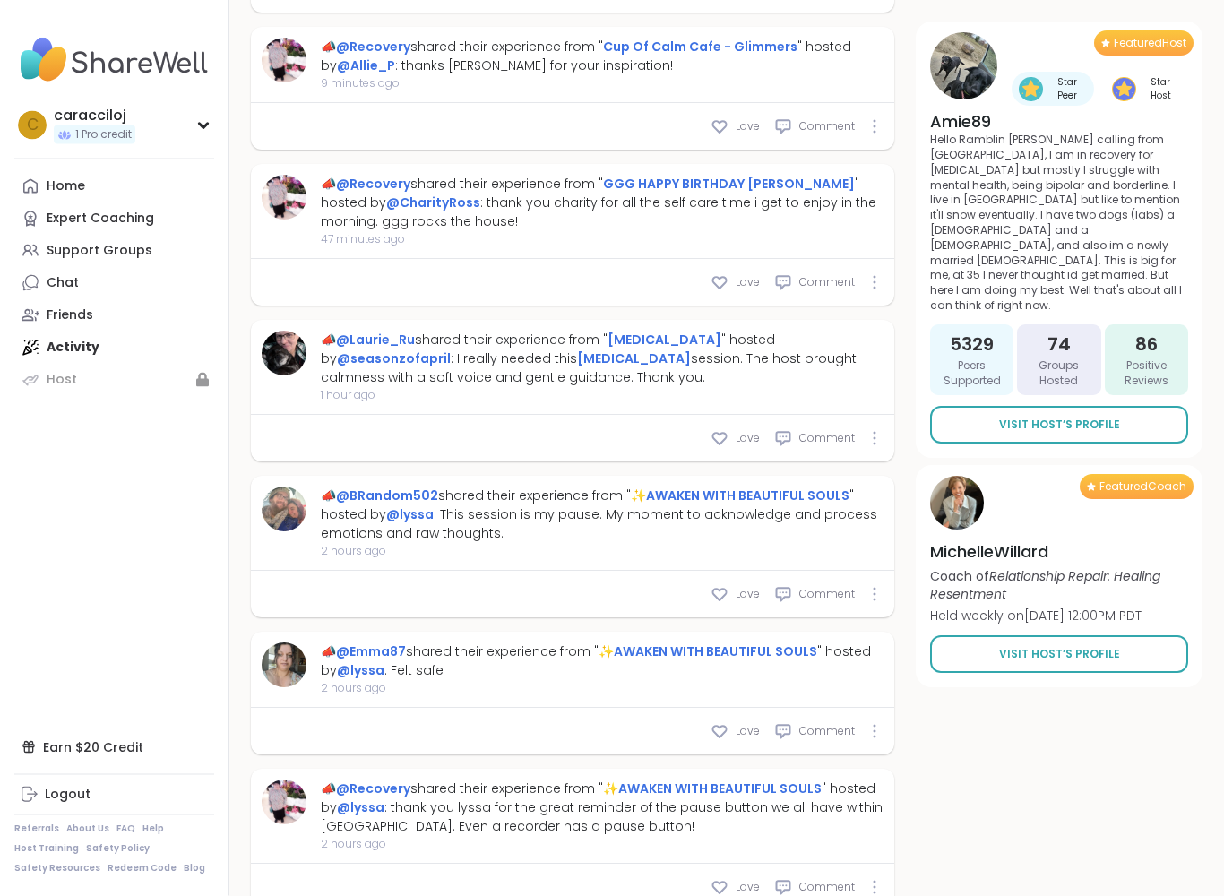
scroll to position [1104, 0]
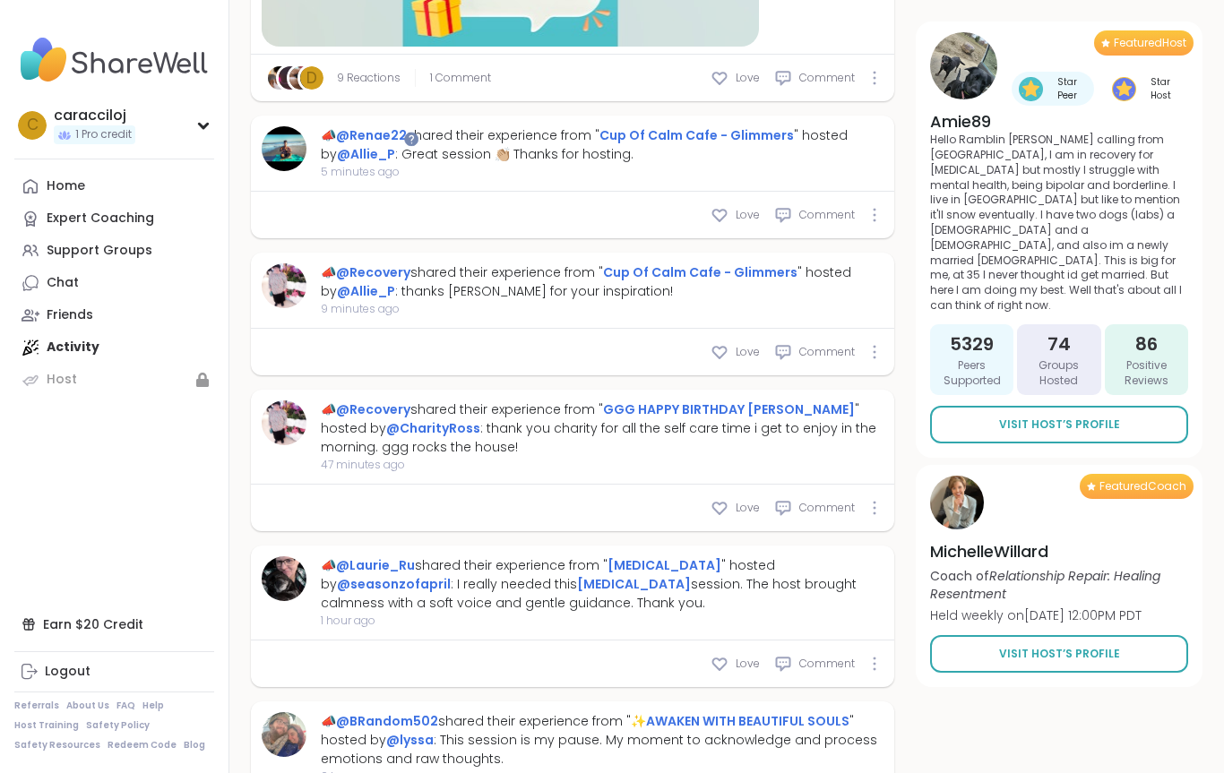
type textarea "*"
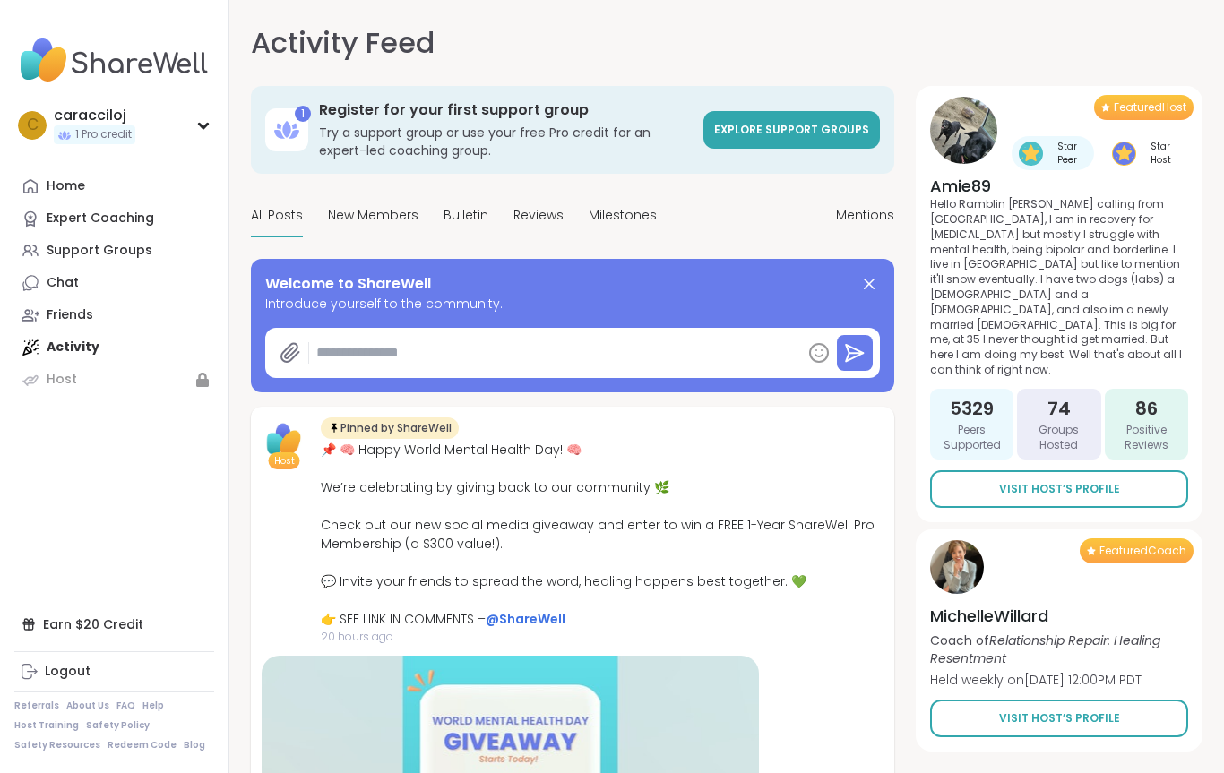
scroll to position [0, 0]
click at [820, 127] on span "Explore support groups" at bounding box center [791, 129] width 155 height 15
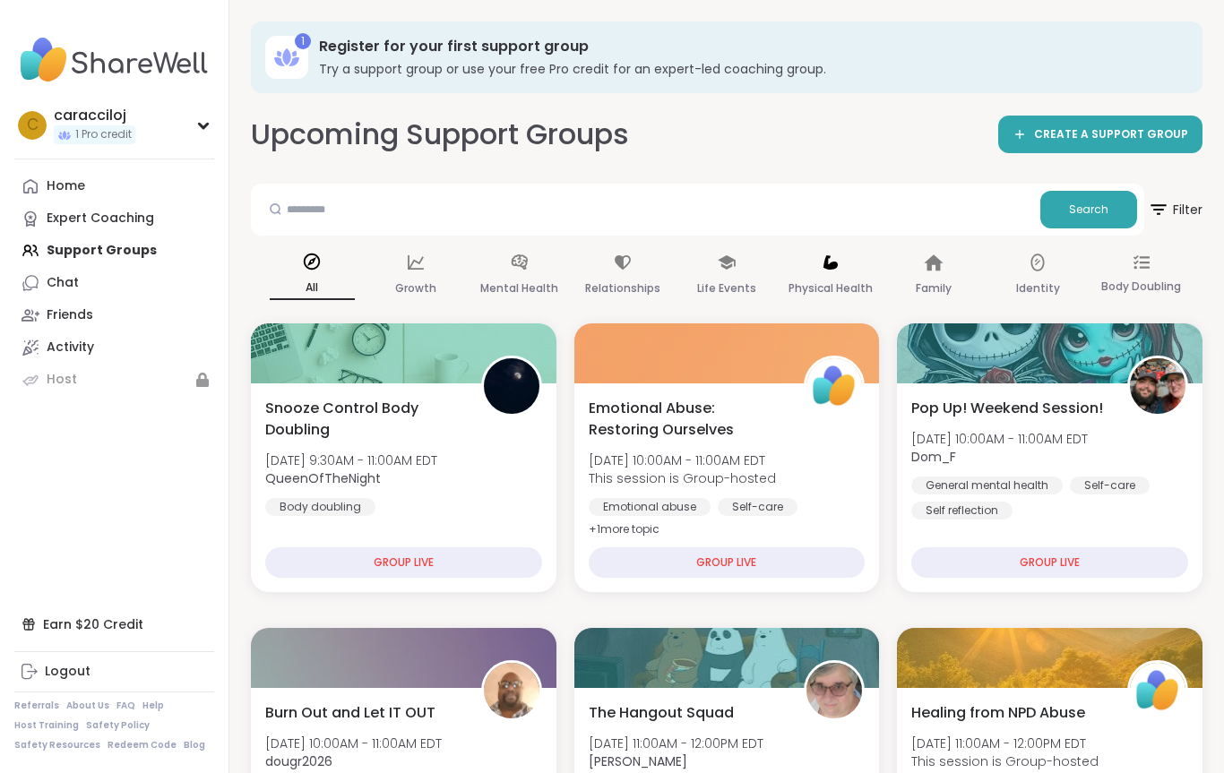
click at [824, 271] on icon at bounding box center [831, 263] width 20 height 20
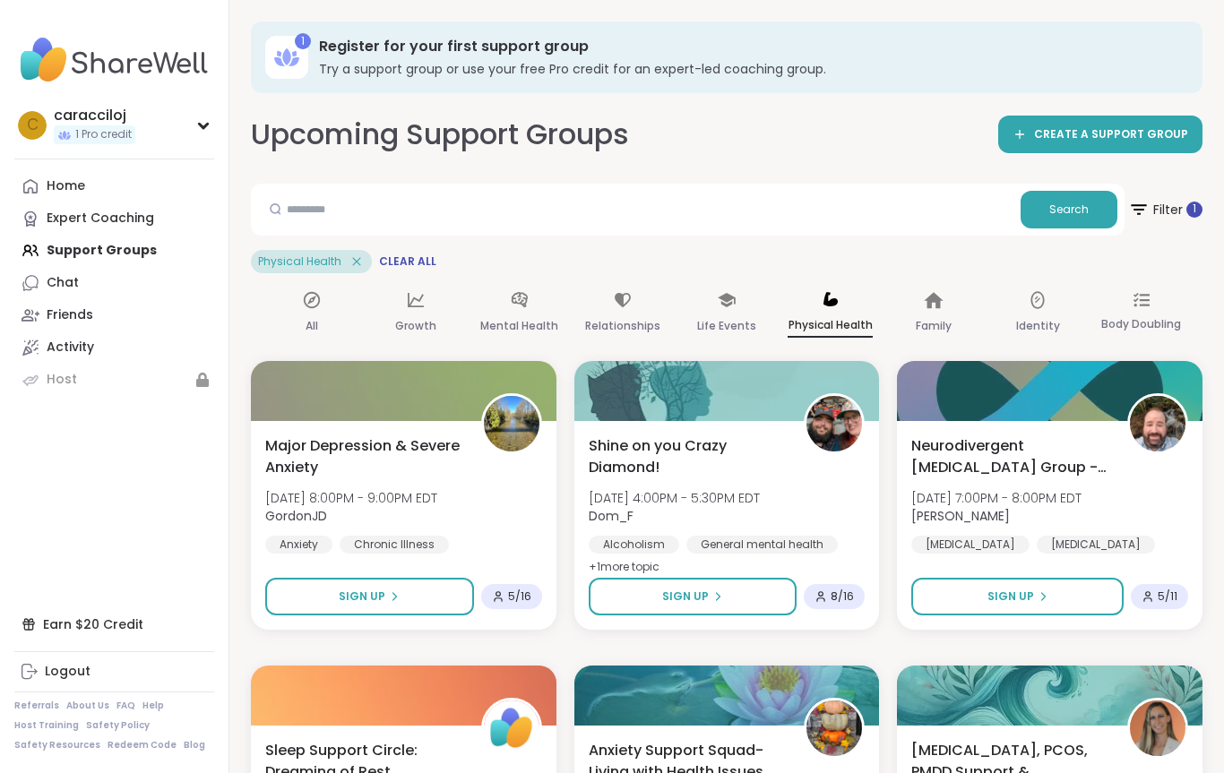
click at [176, 124] on div "c caracciloj 1 Pro credit" at bounding box center [114, 125] width 200 height 46
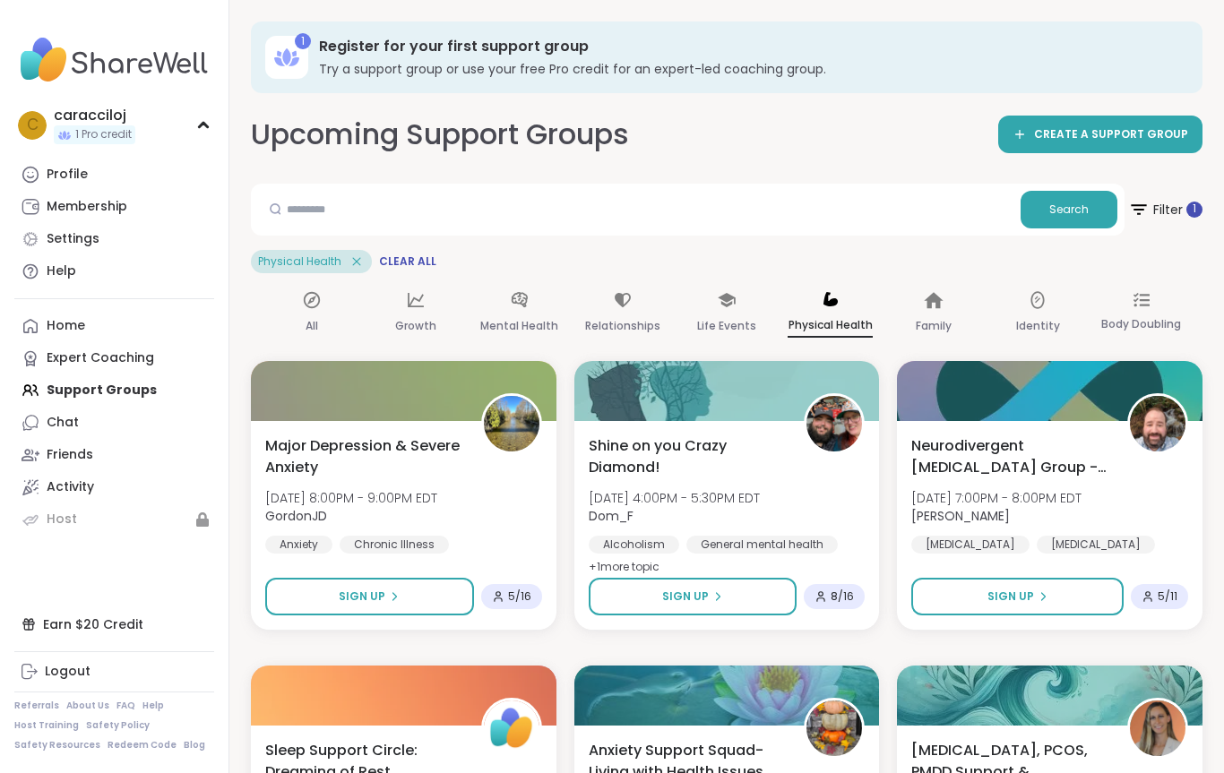
click at [82, 248] on link "Settings" at bounding box center [114, 239] width 200 height 32
select select "**"
